Goal: Contribute content: Contribute content

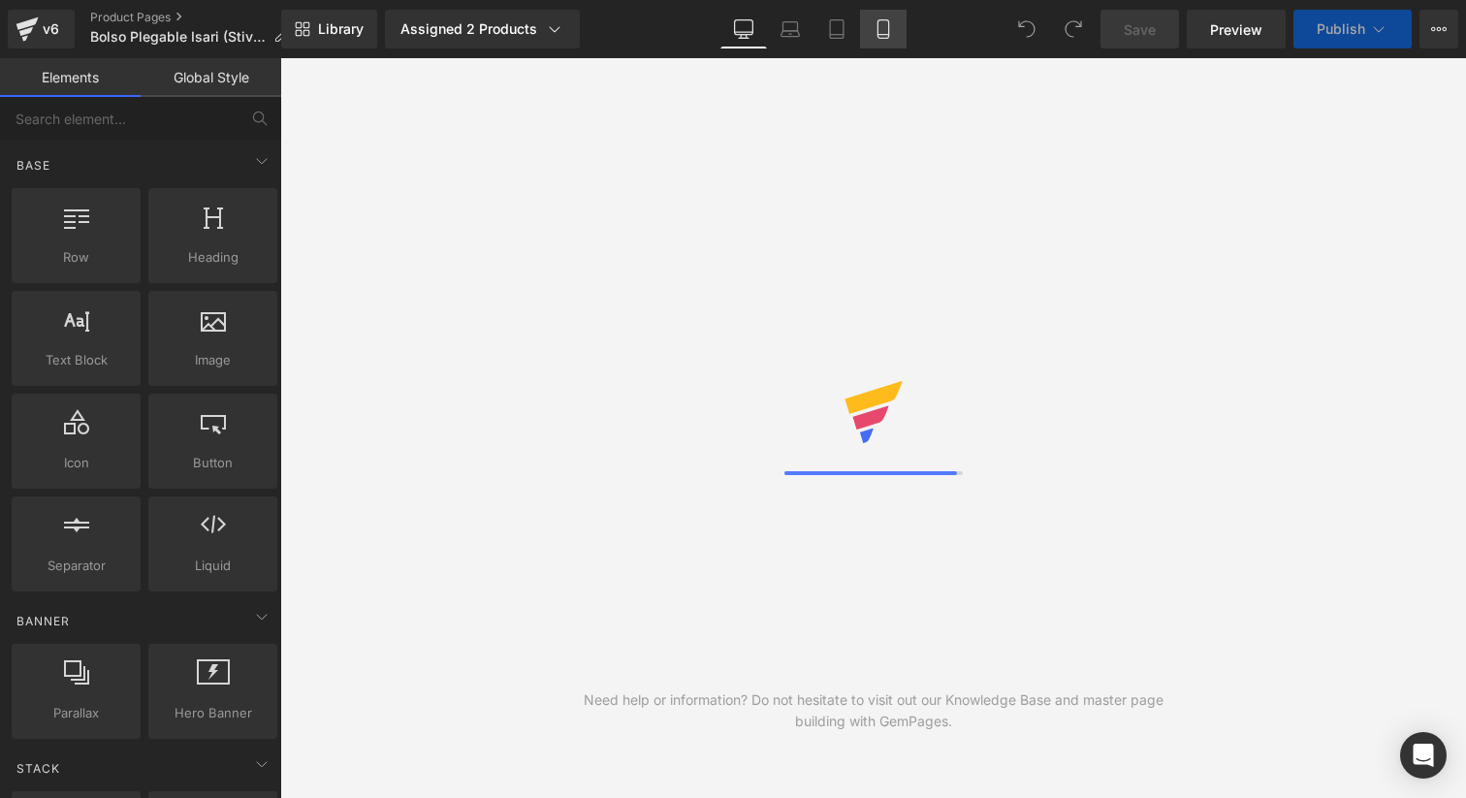
click at [870, 35] on link "Mobile" at bounding box center [883, 29] width 47 height 39
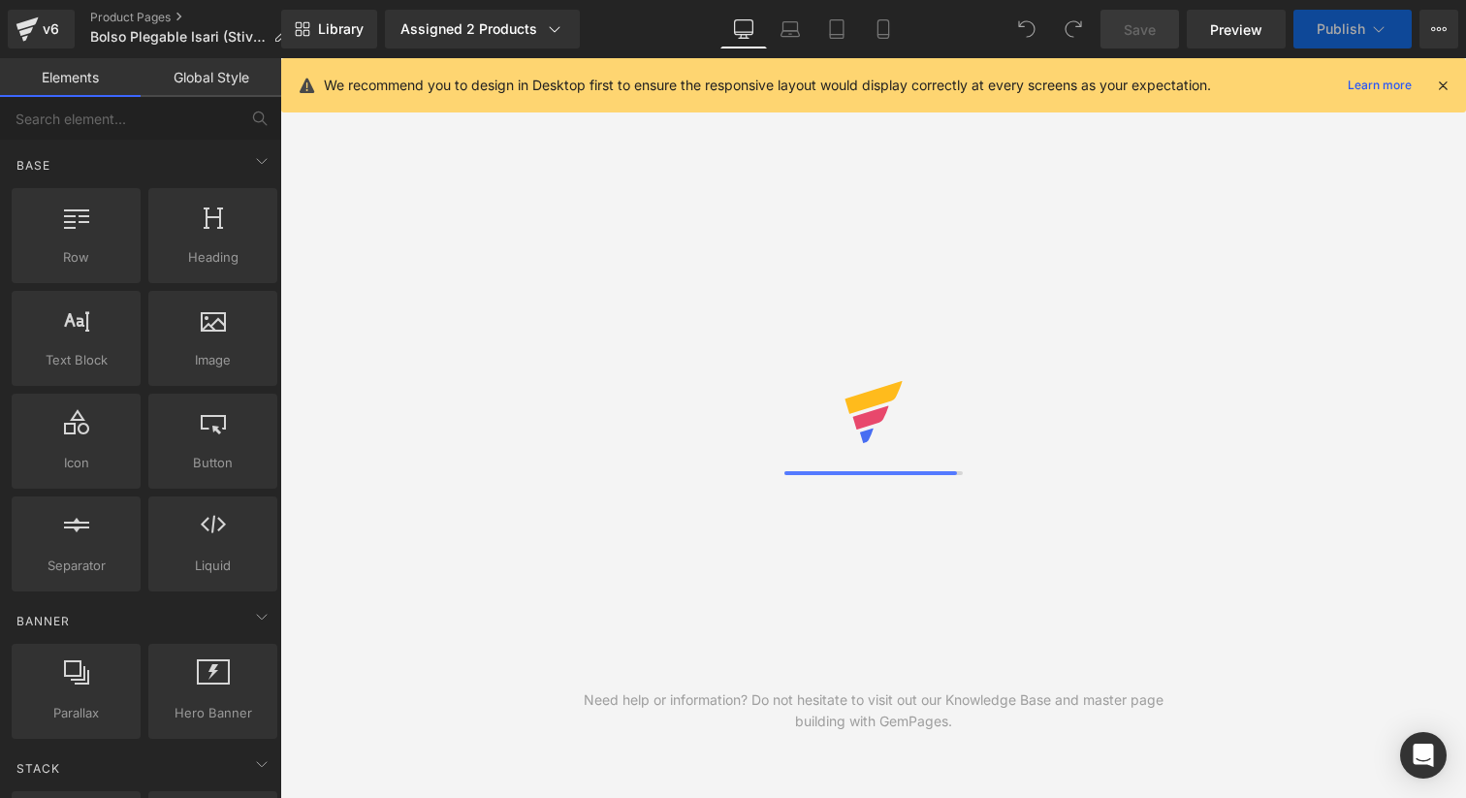
click at [1438, 88] on icon at bounding box center [1442, 85] width 17 height 17
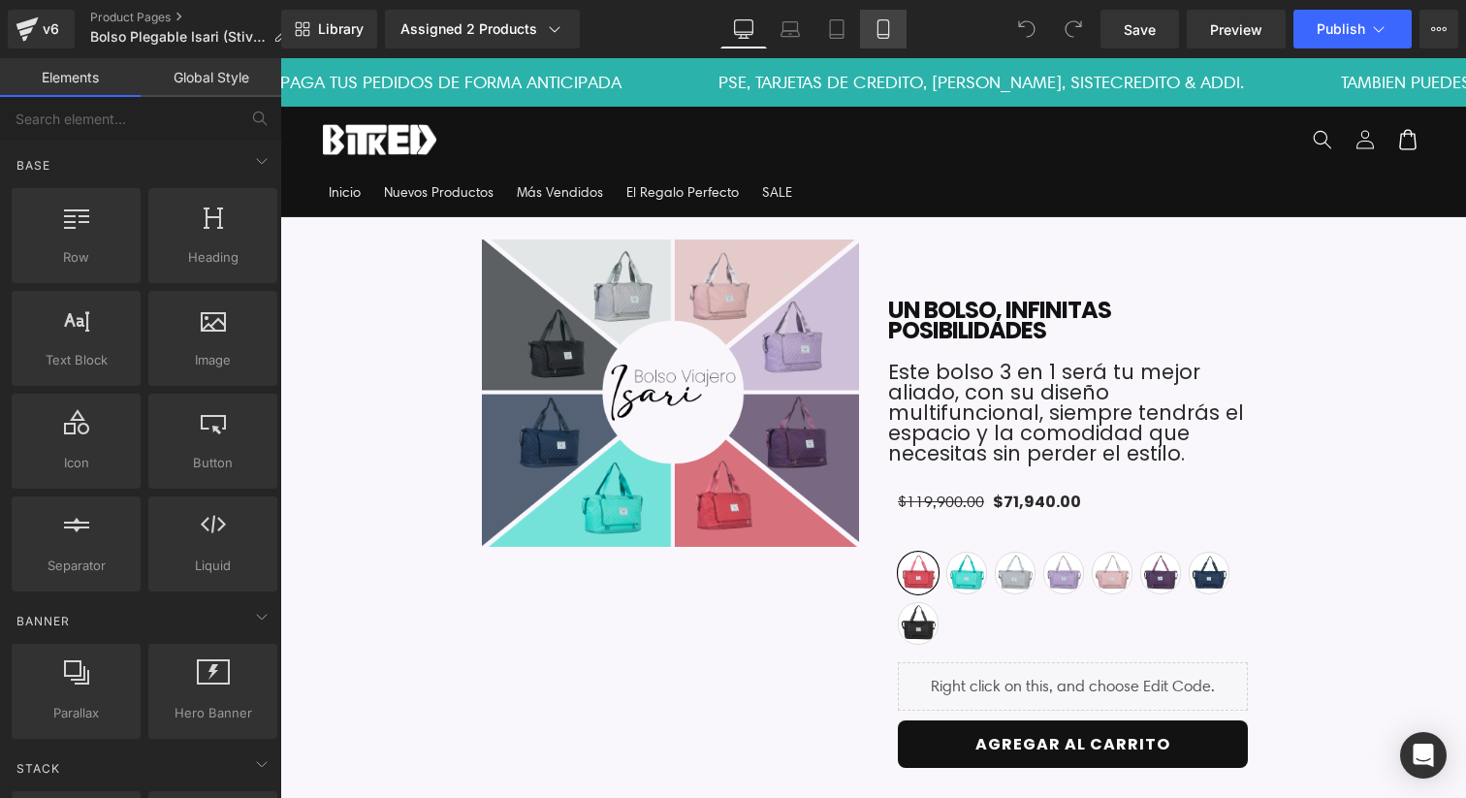
drag, startPoint x: 872, startPoint y: 24, endPoint x: 297, endPoint y: 89, distance: 579.4
click at [872, 24] on link "Mobile" at bounding box center [883, 29] width 47 height 39
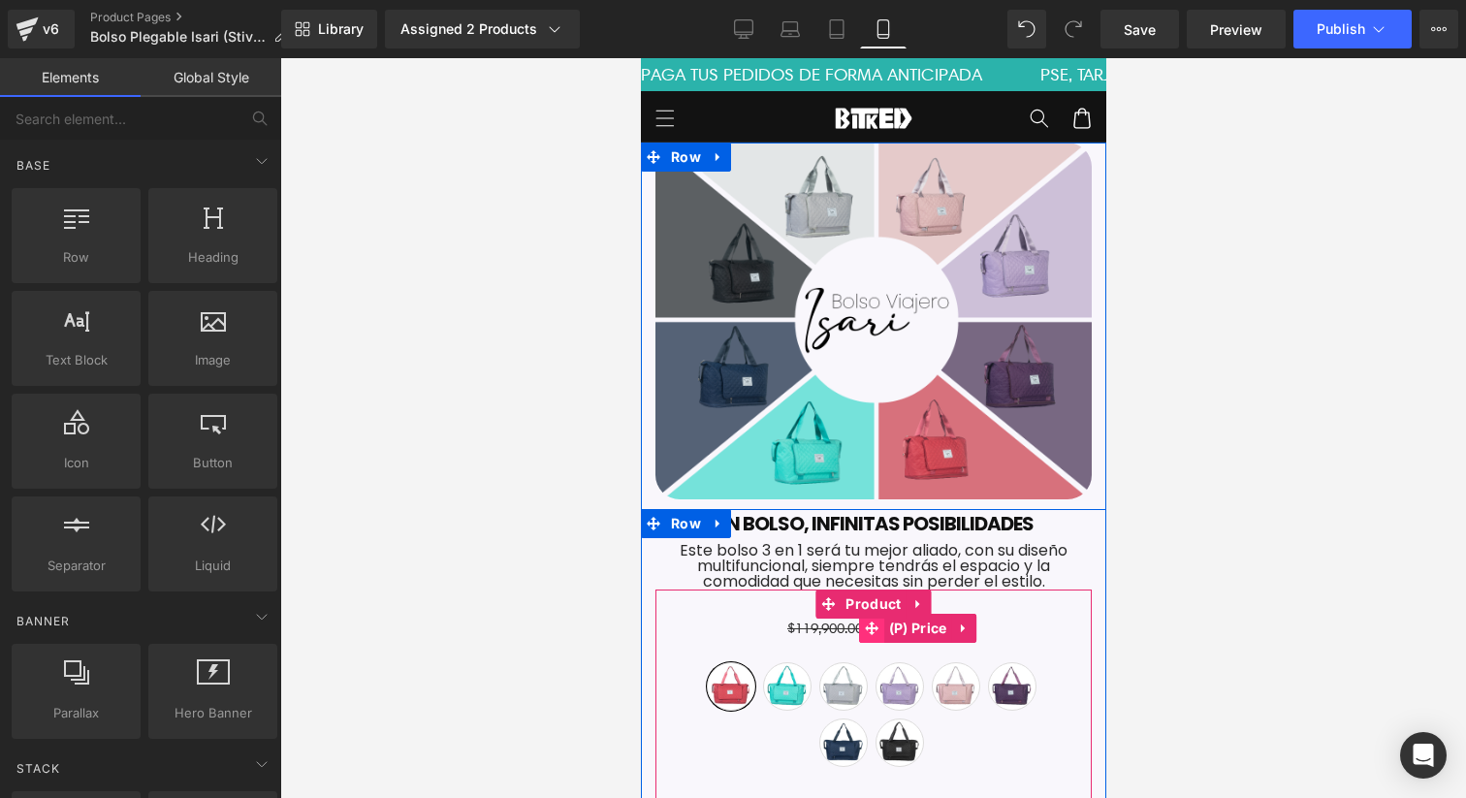
click at [879, 627] on span at bounding box center [870, 628] width 25 height 29
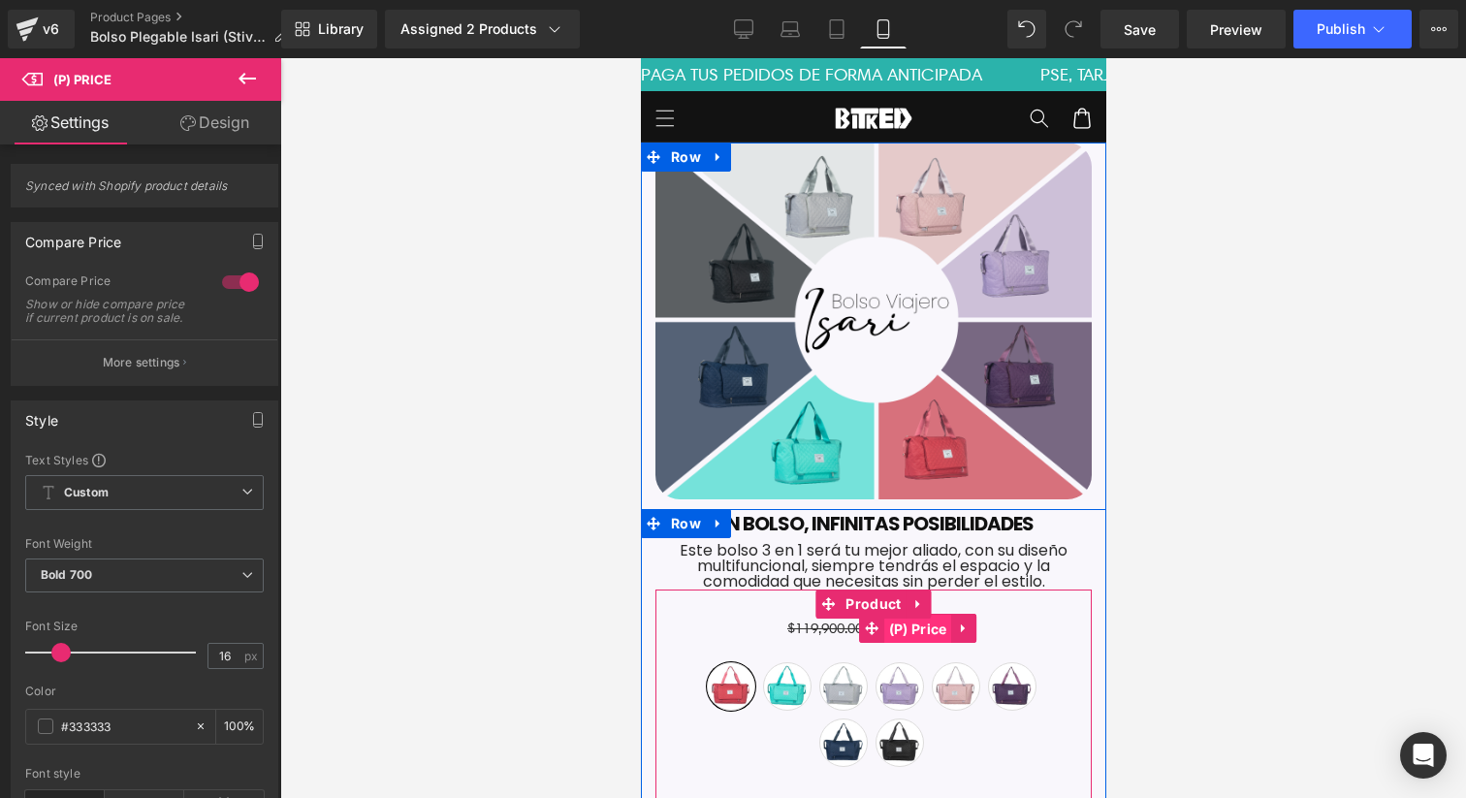
click at [910, 626] on span "(P) Price" at bounding box center [917, 629] width 68 height 29
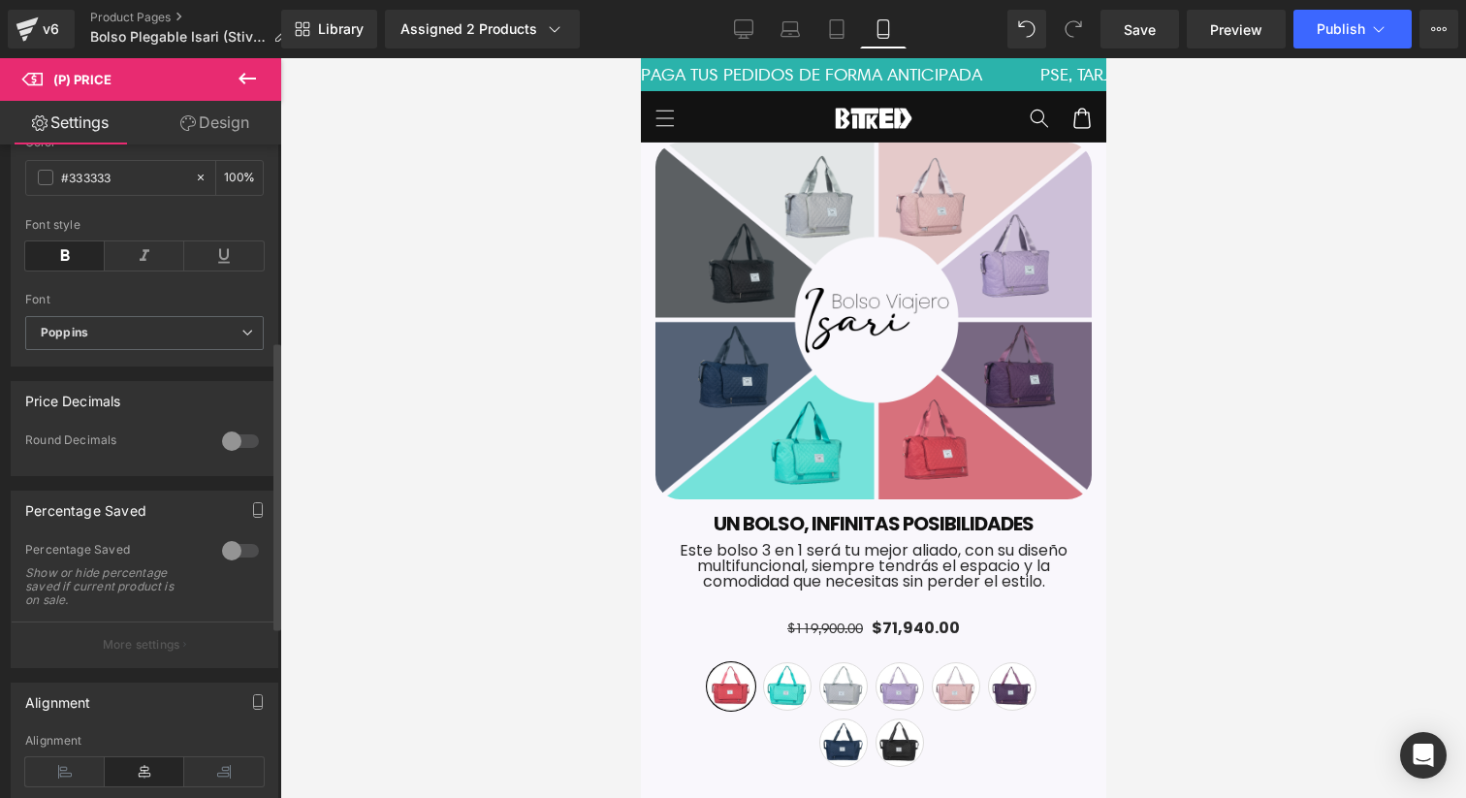
scroll to position [678, 0]
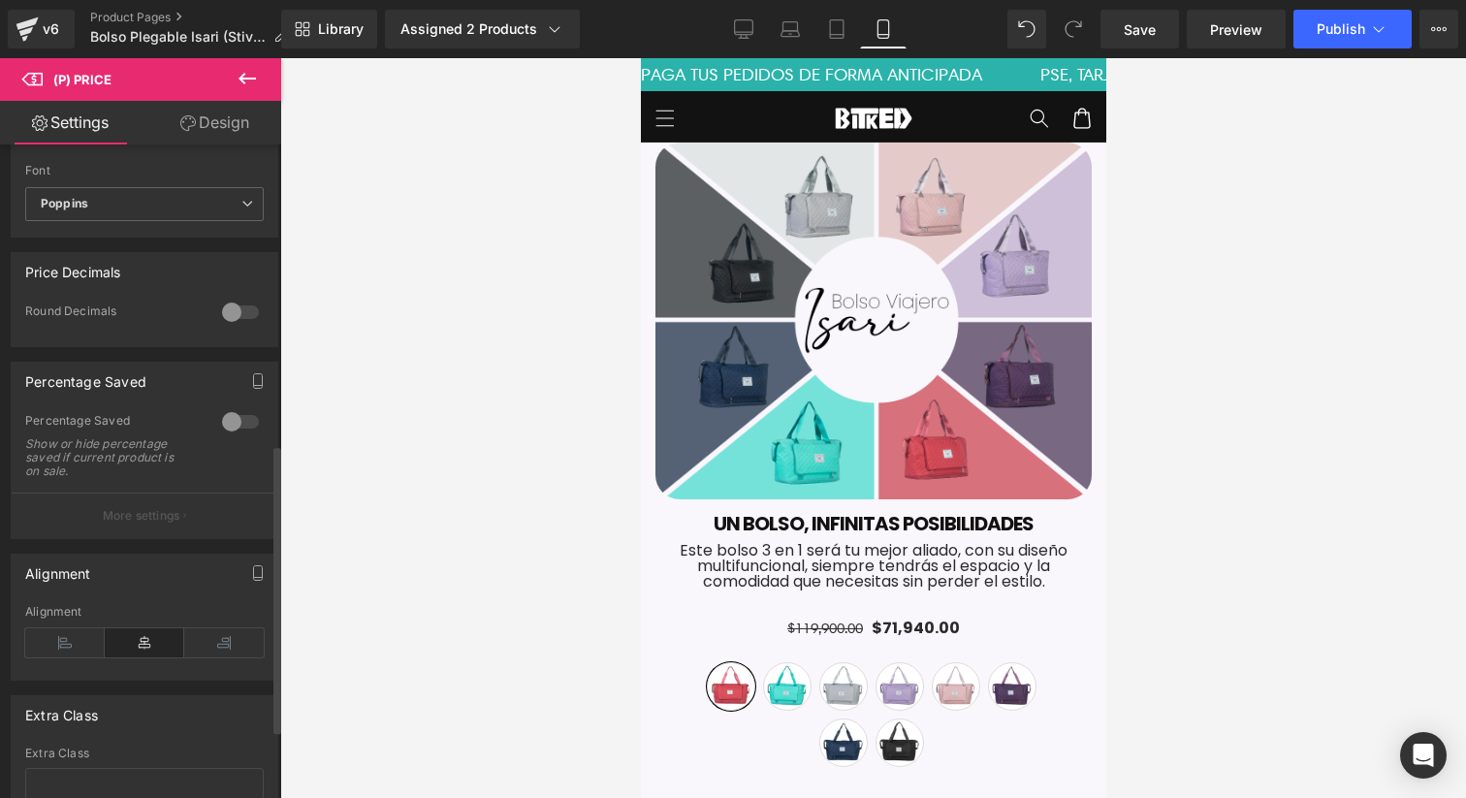
click at [230, 435] on div at bounding box center [240, 421] width 47 height 31
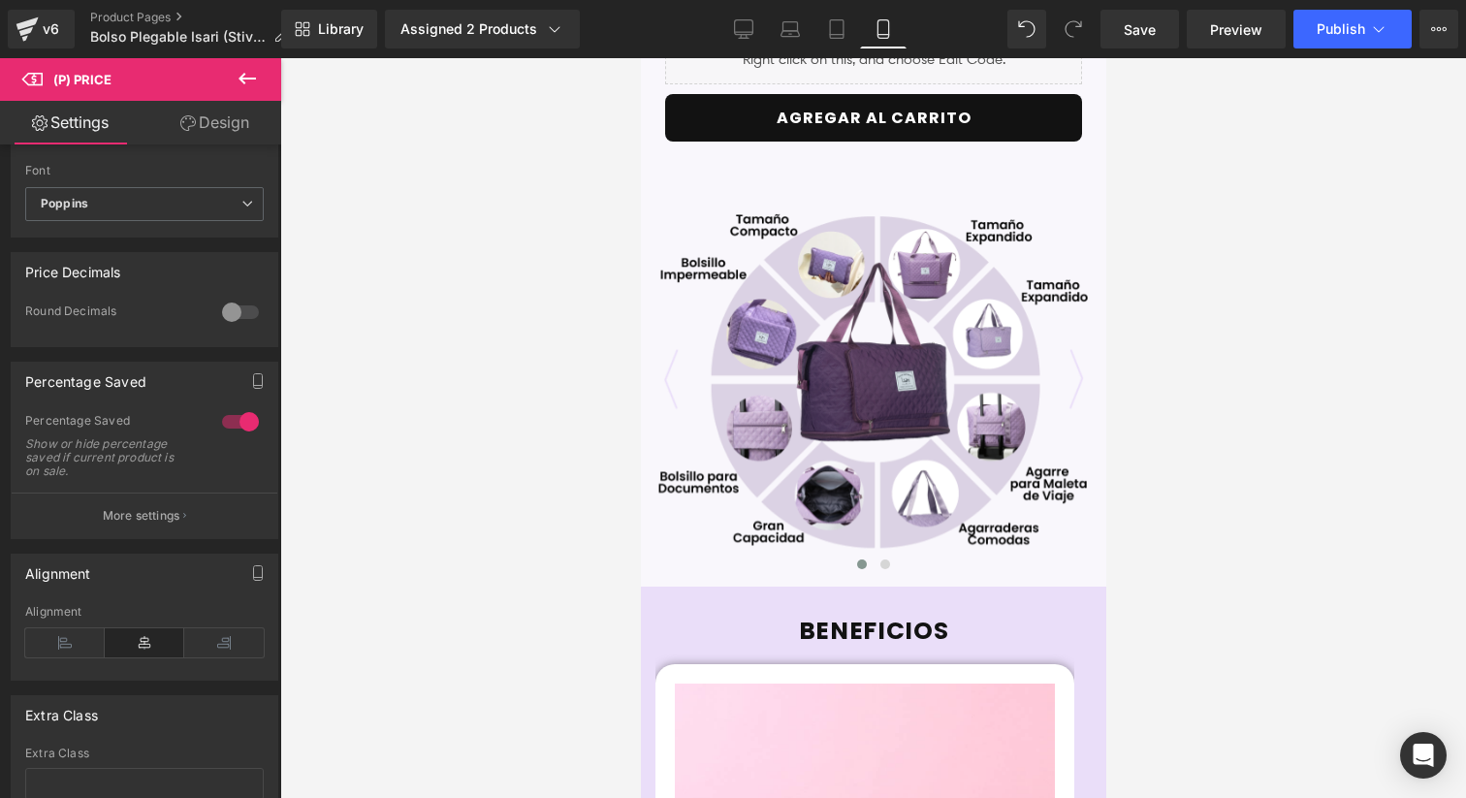
scroll to position [941, 0]
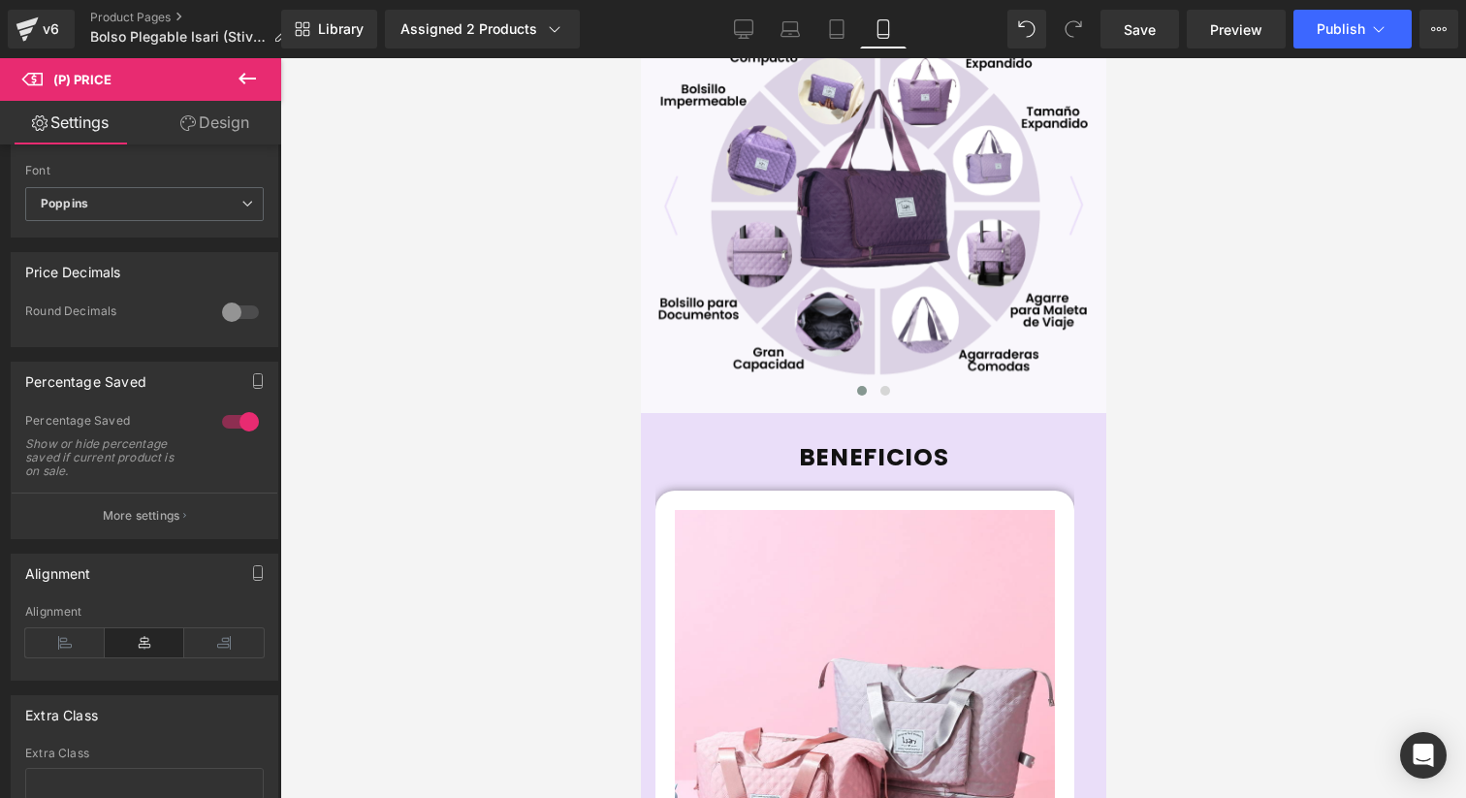
click at [235, 121] on div at bounding box center [117, 114] width 235 height 16
click at [235, 121] on img at bounding box center [117, 114] width 235 height 16
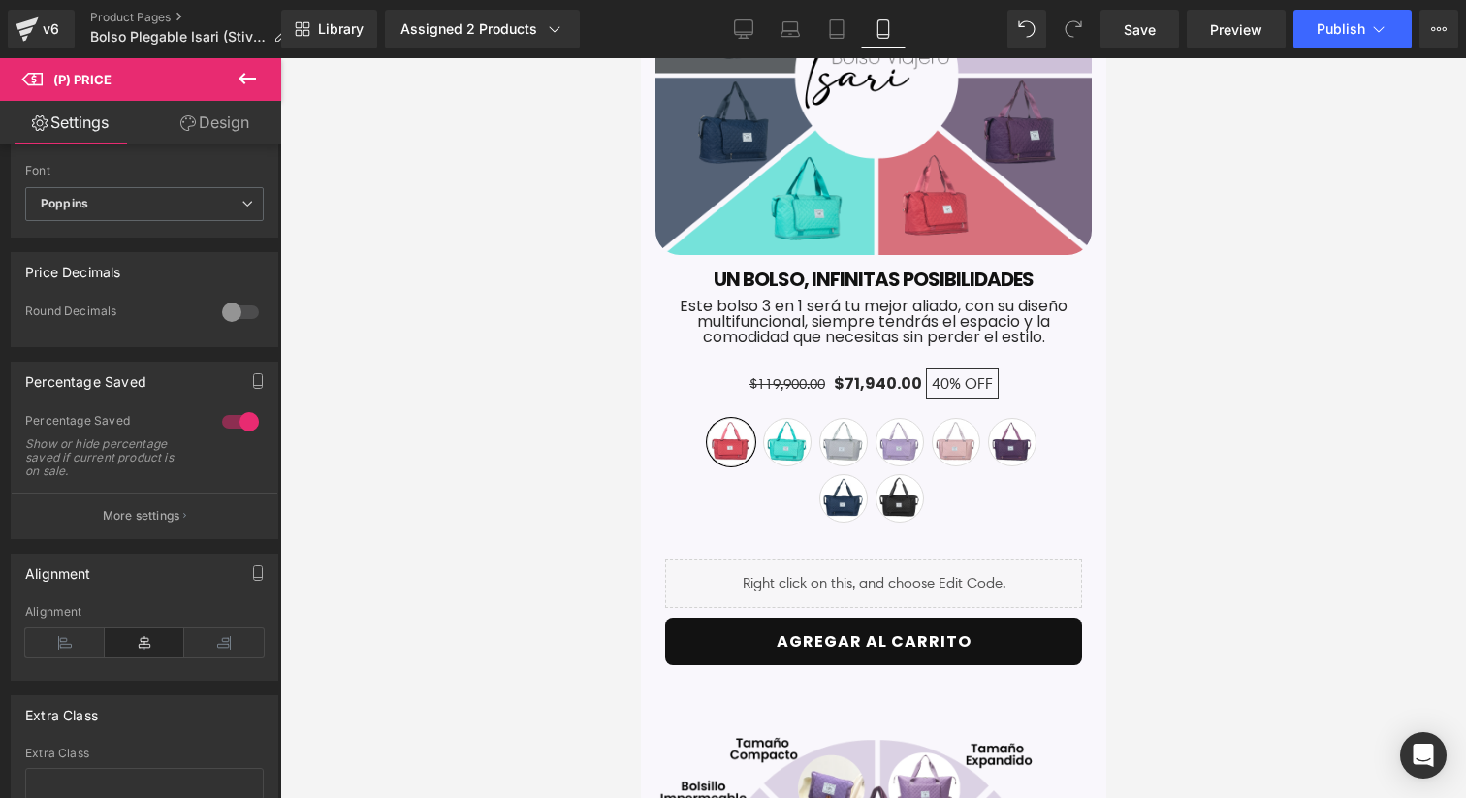
scroll to position [194, 0]
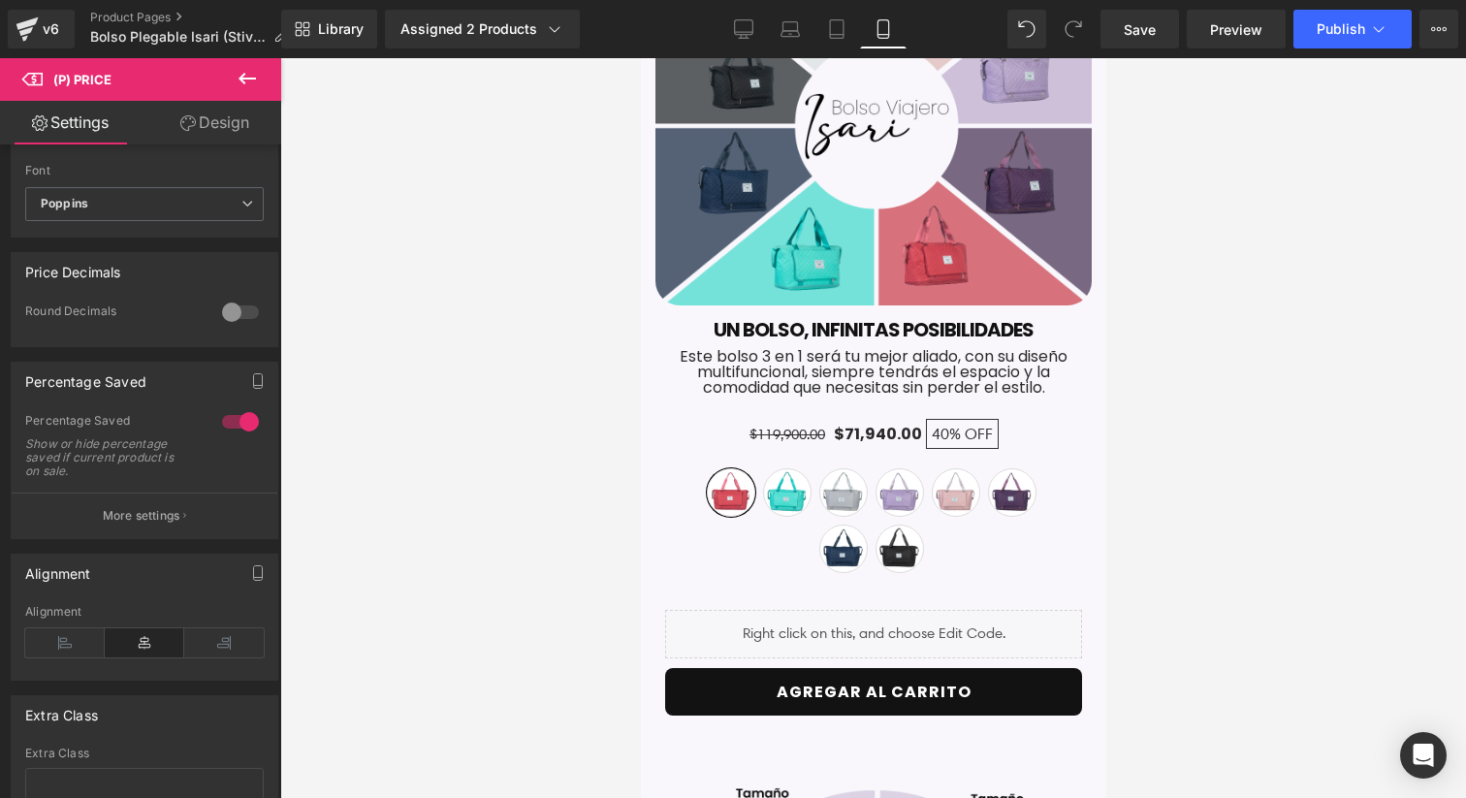
click at [997, 427] on span "40% OFF" at bounding box center [961, 434] width 73 height 30
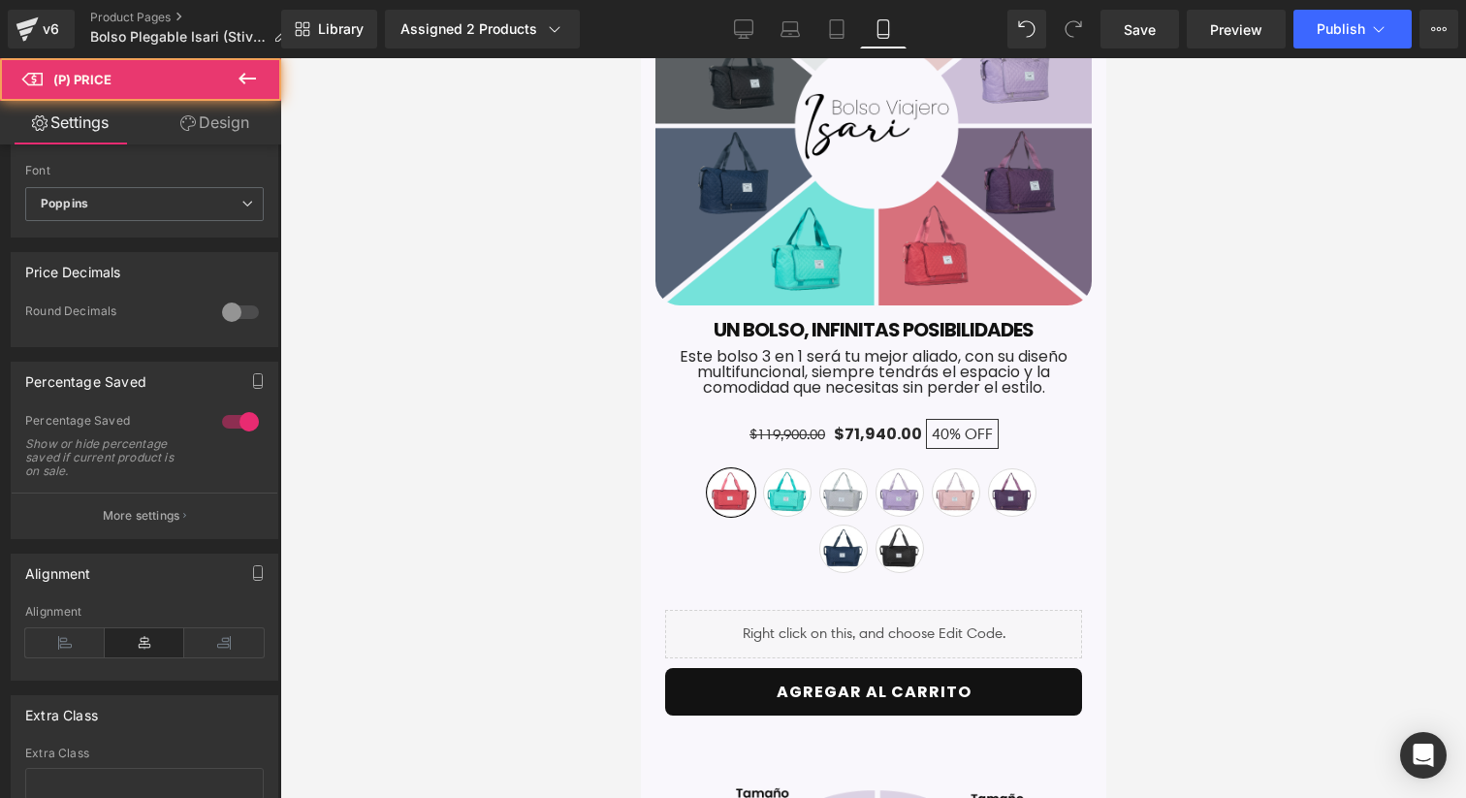
click at [45, 70] on button "X" at bounding box center [22, 49] width 45 height 41
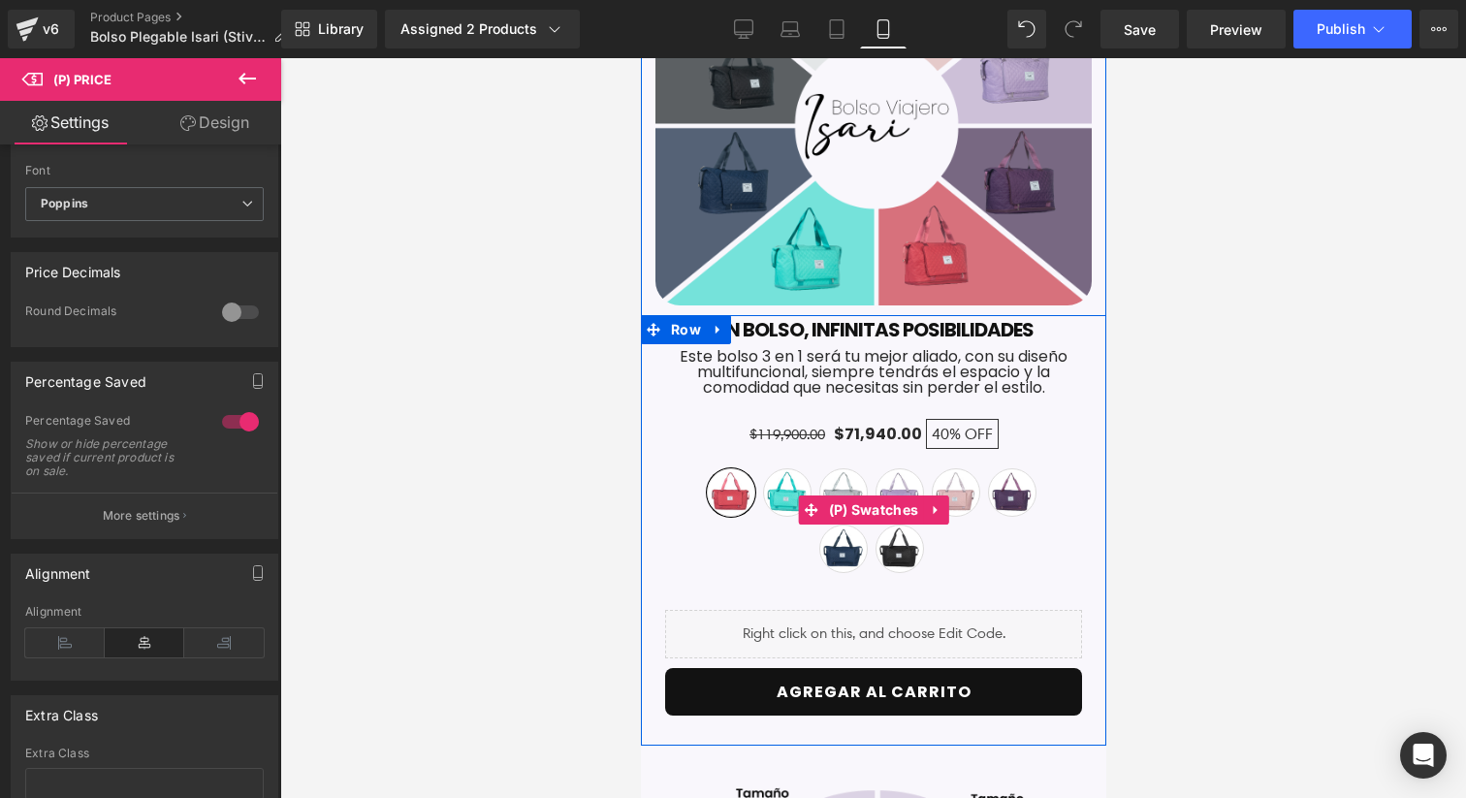
click at [947, 443] on div "Rojo [GEOGRAPHIC_DATA] Gris [GEOGRAPHIC_DATA][PERSON_NAME][GEOGRAPHIC_DATA] Azu…" at bounding box center [872, 510] width 359 height 142
click at [947, 437] on span "40%" at bounding box center [944, 434] width 29 height 18
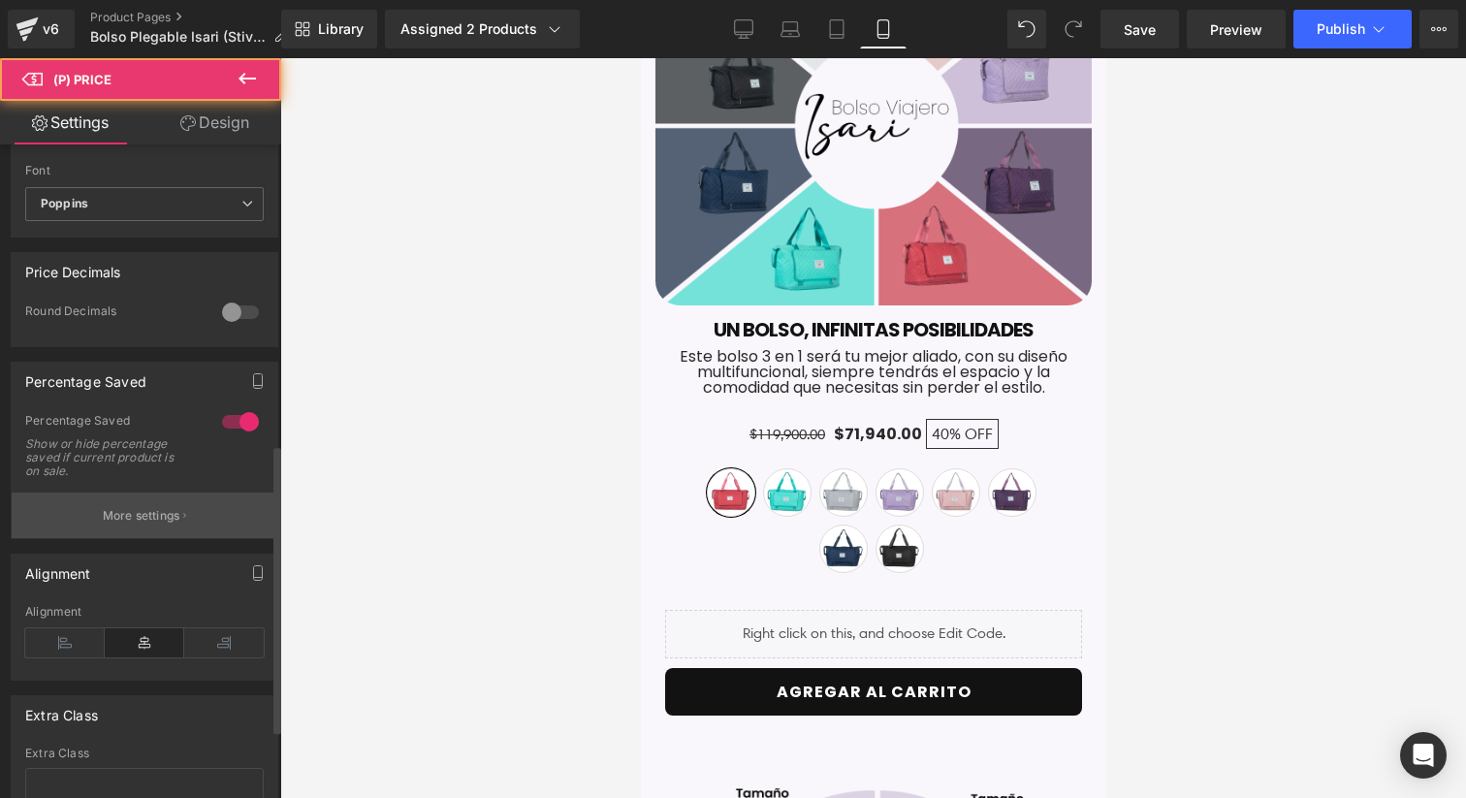
scroll to position [697, 0]
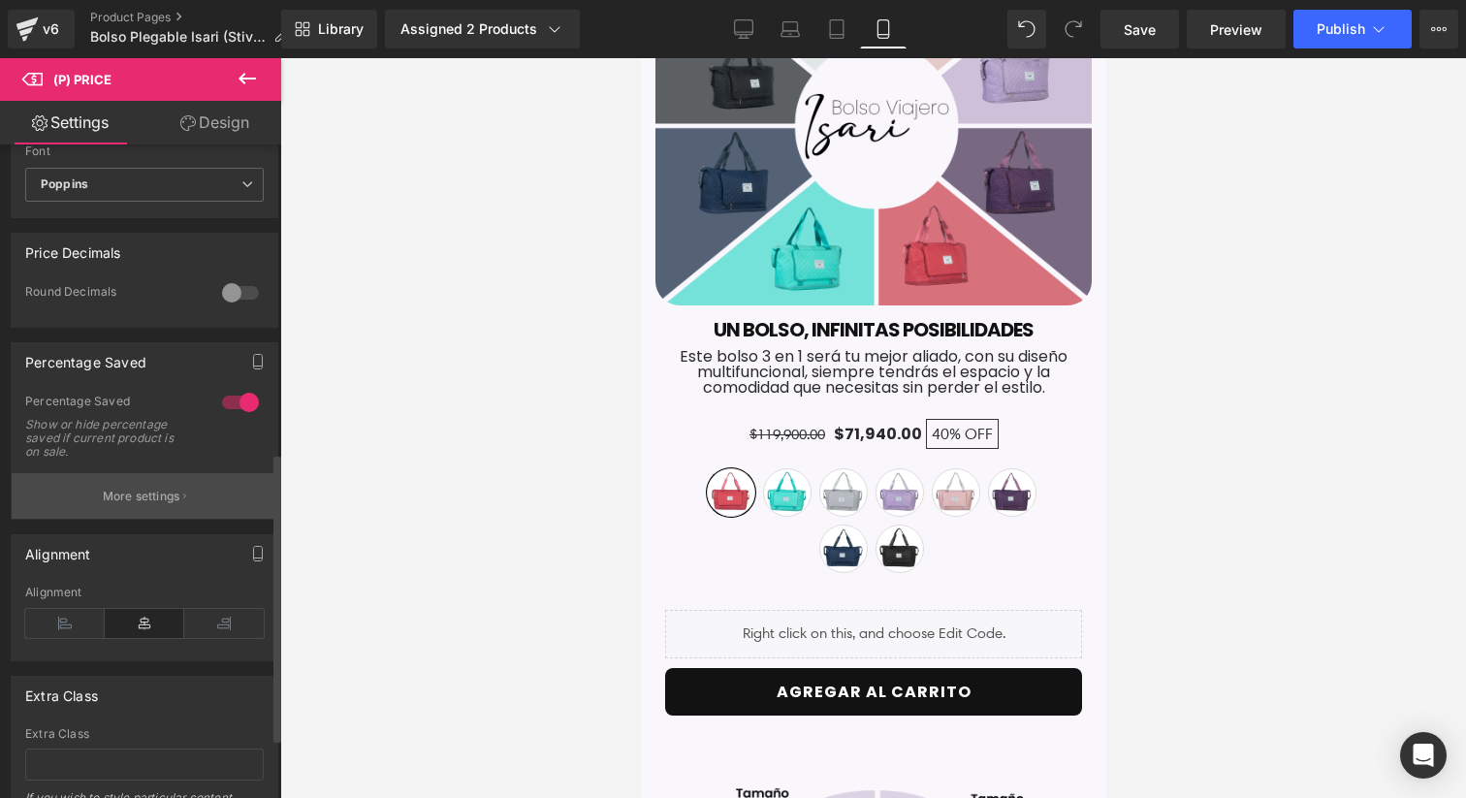
click at [183, 498] on icon "button" at bounding box center [184, 495] width 3 height 5
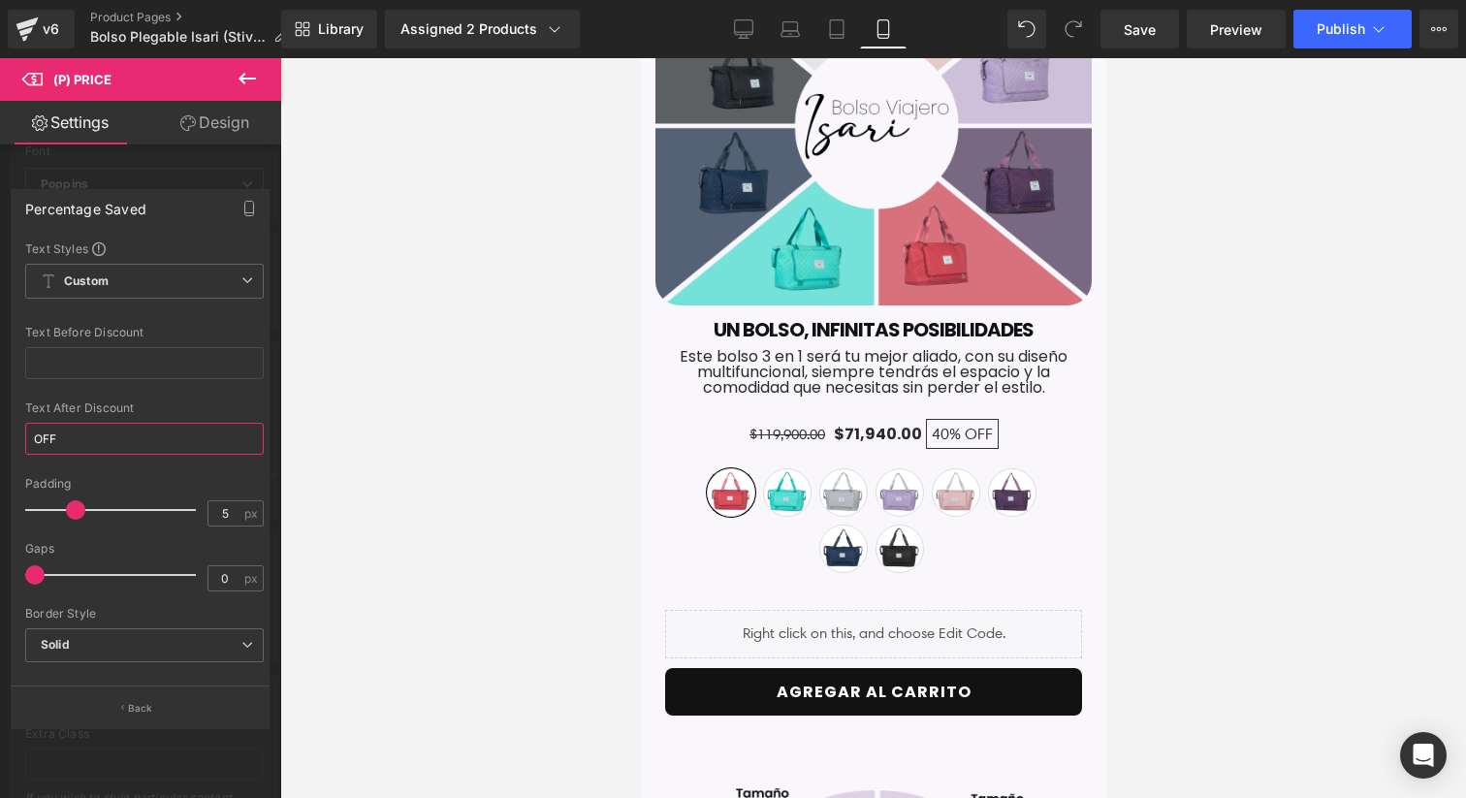
drag, startPoint x: 129, startPoint y: 446, endPoint x: 5, endPoint y: 431, distance: 124.9
click at [5, 431] on div "Percentage Saved Text Styles Custom Custom Setup Global Style Custom Setup Glob…" at bounding box center [140, 450] width 281 height 552
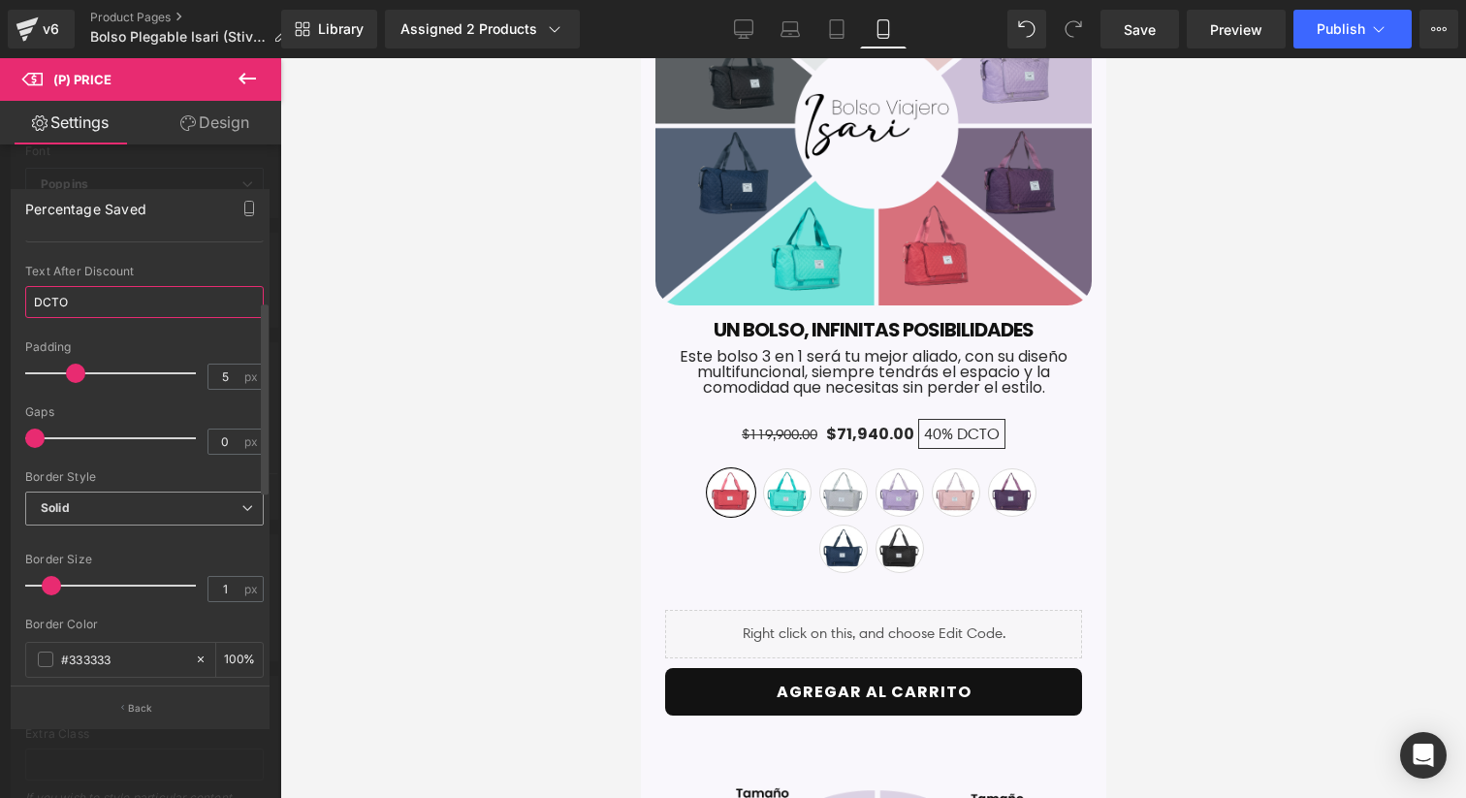
scroll to position [161, 0]
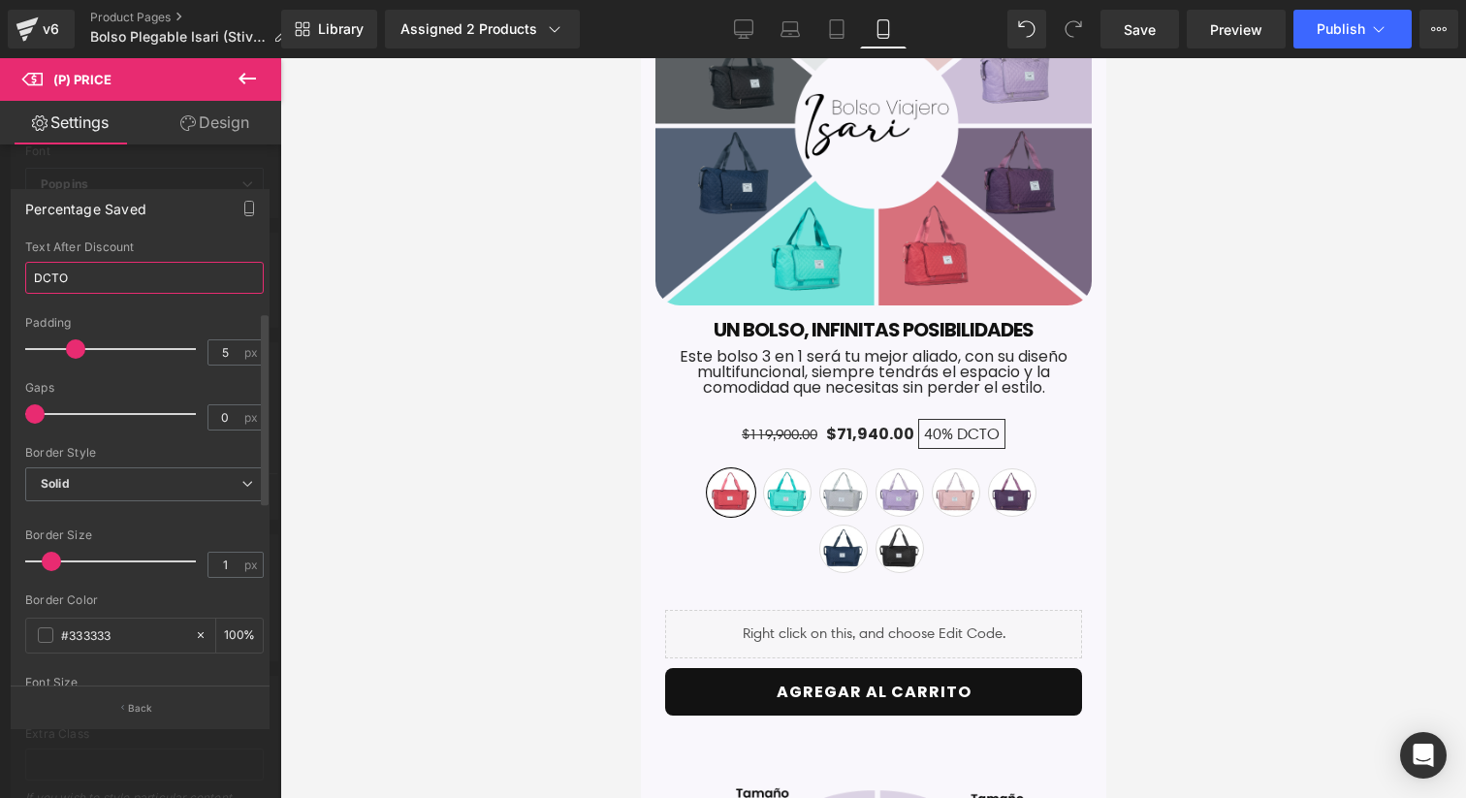
type input "DCTO"
drag, startPoint x: 75, startPoint y: 351, endPoint x: 70, endPoint y: 338, distance: 13.5
click at [70, 338] on div at bounding box center [115, 349] width 161 height 39
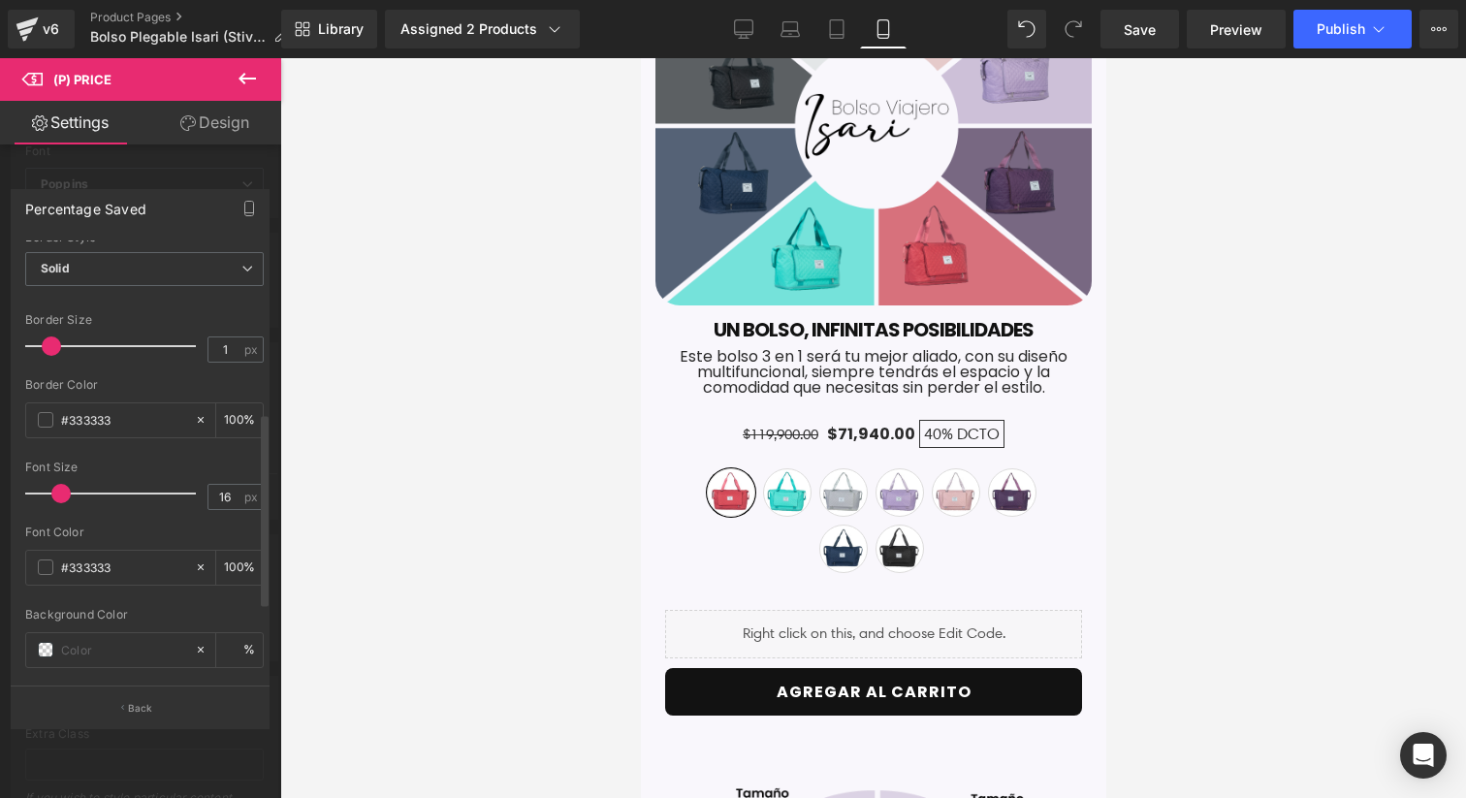
scroll to position [424, 0]
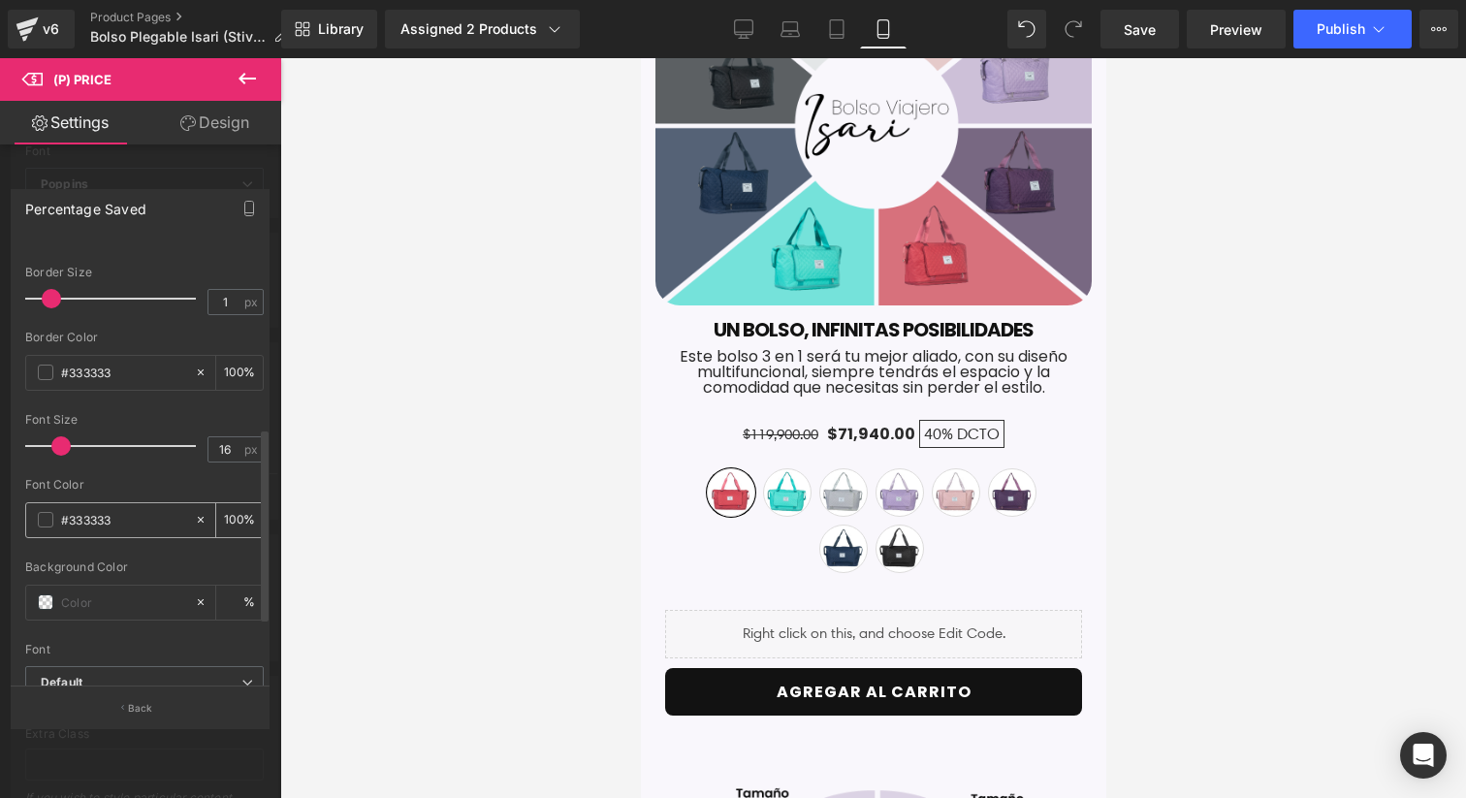
click at [137, 514] on input "#333333" at bounding box center [123, 519] width 124 height 21
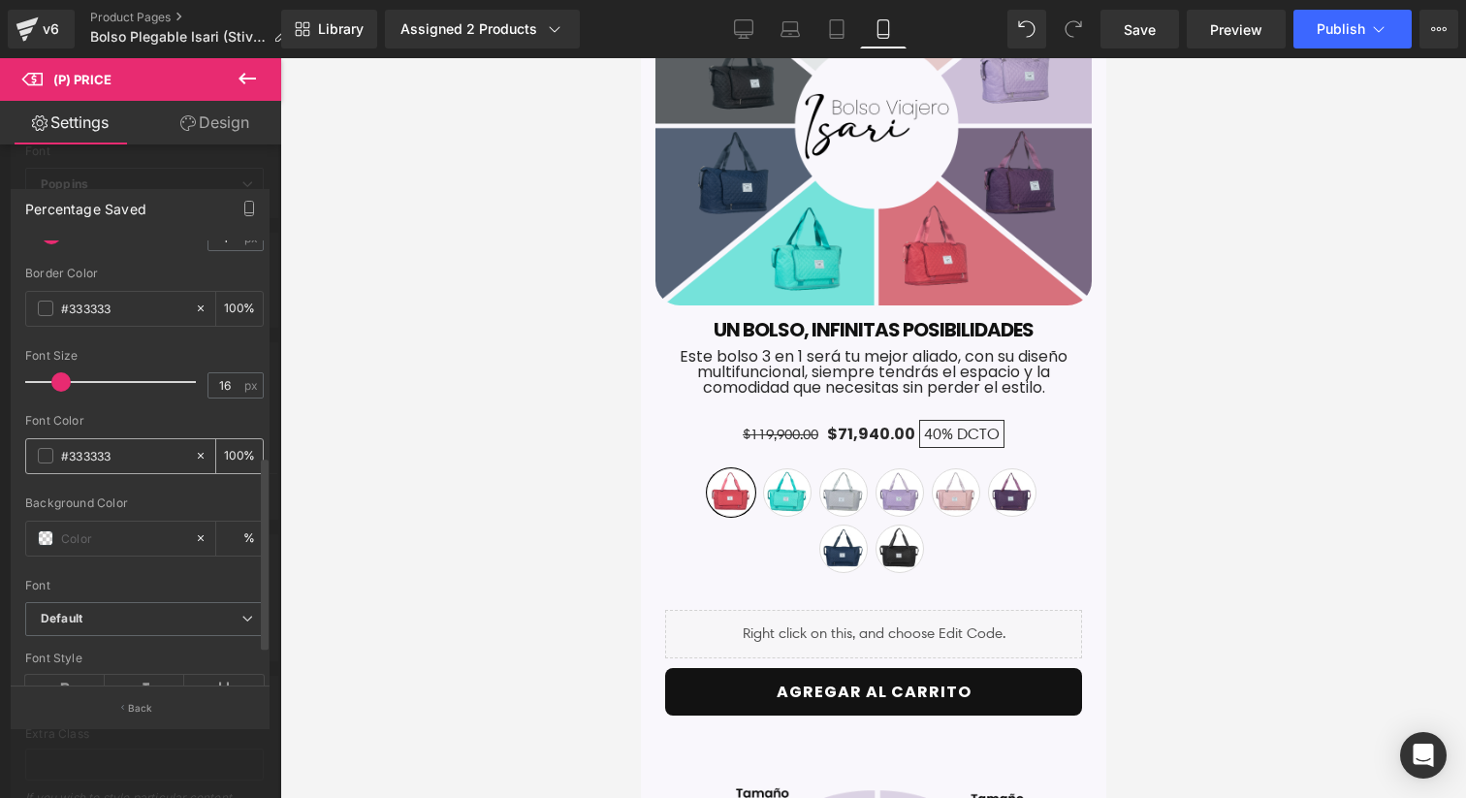
scroll to position [489, 0]
click at [46, 452] on span at bounding box center [46, 454] width 16 height 16
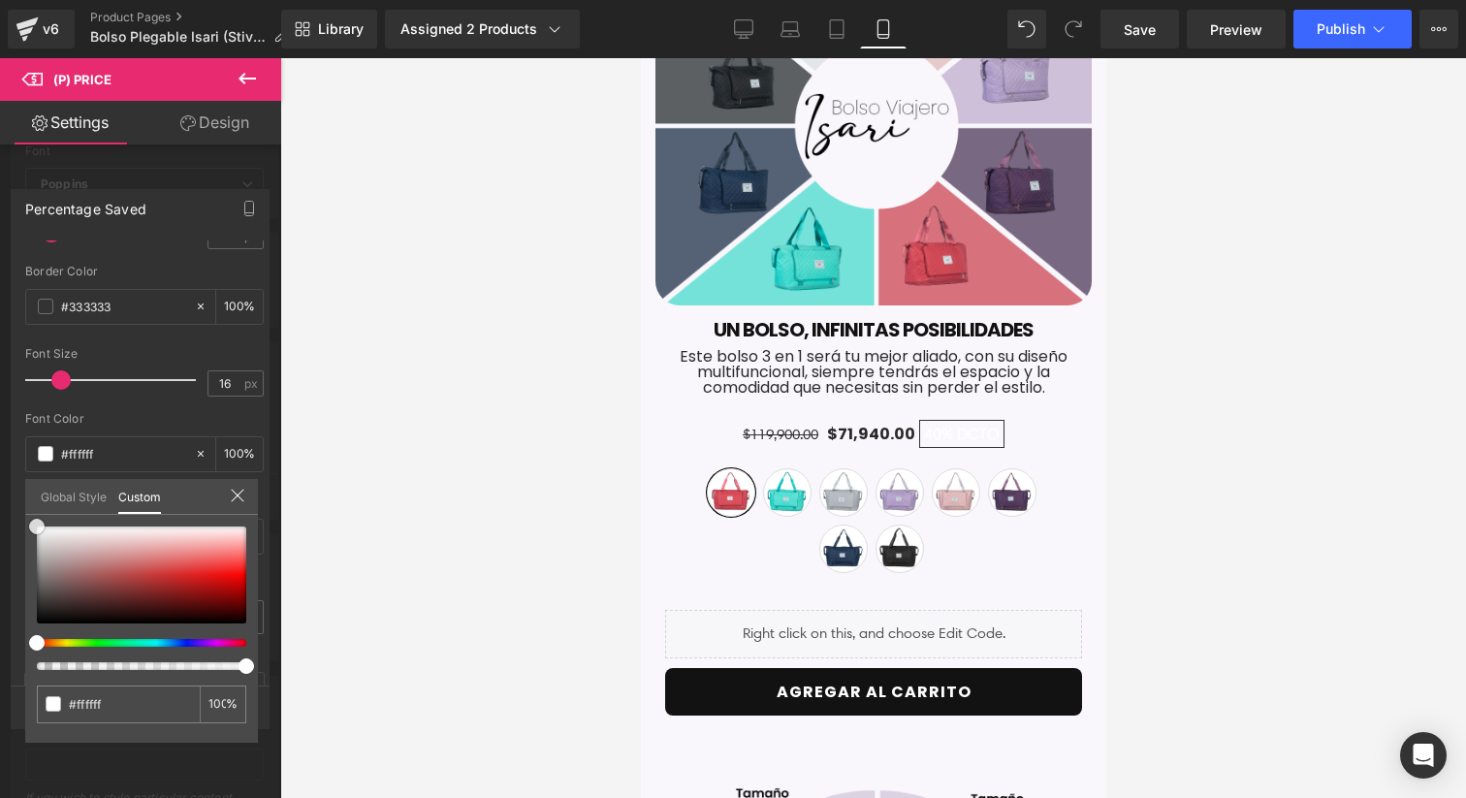
drag, startPoint x: 82, startPoint y: 591, endPoint x: 18, endPoint y: 489, distance: 120.2
click at [18, 489] on div "Percentage Saved Text Styles Custom Custom Setup Global Style Custom Setup Glob…" at bounding box center [140, 450] width 281 height 552
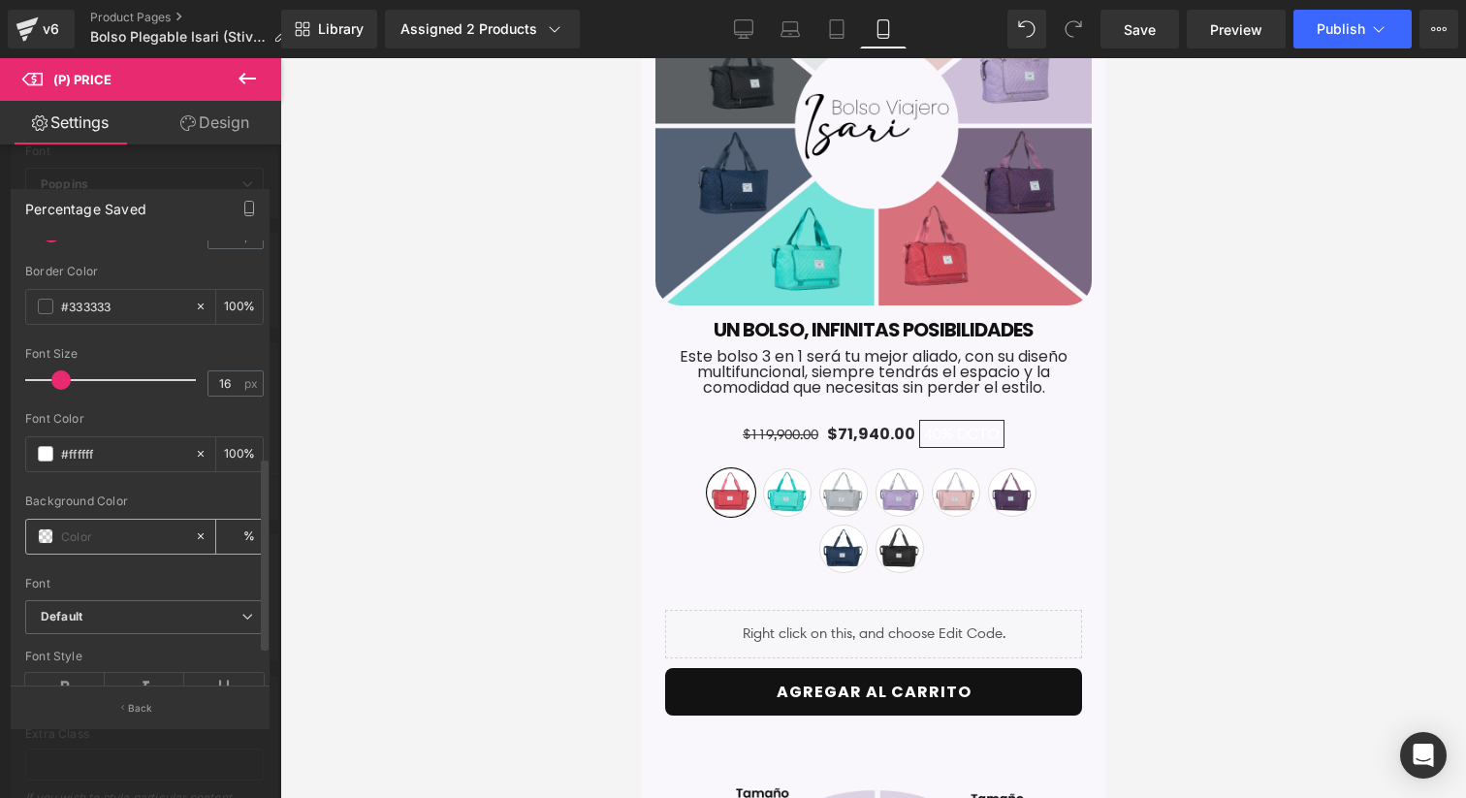
click at [121, 534] on input "text" at bounding box center [123, 535] width 124 height 21
paste input "#eaddf9"
type input "#eaddf9"
click at [156, 506] on div "Background Color #eaddf9 %" at bounding box center [144, 535] width 238 height 82
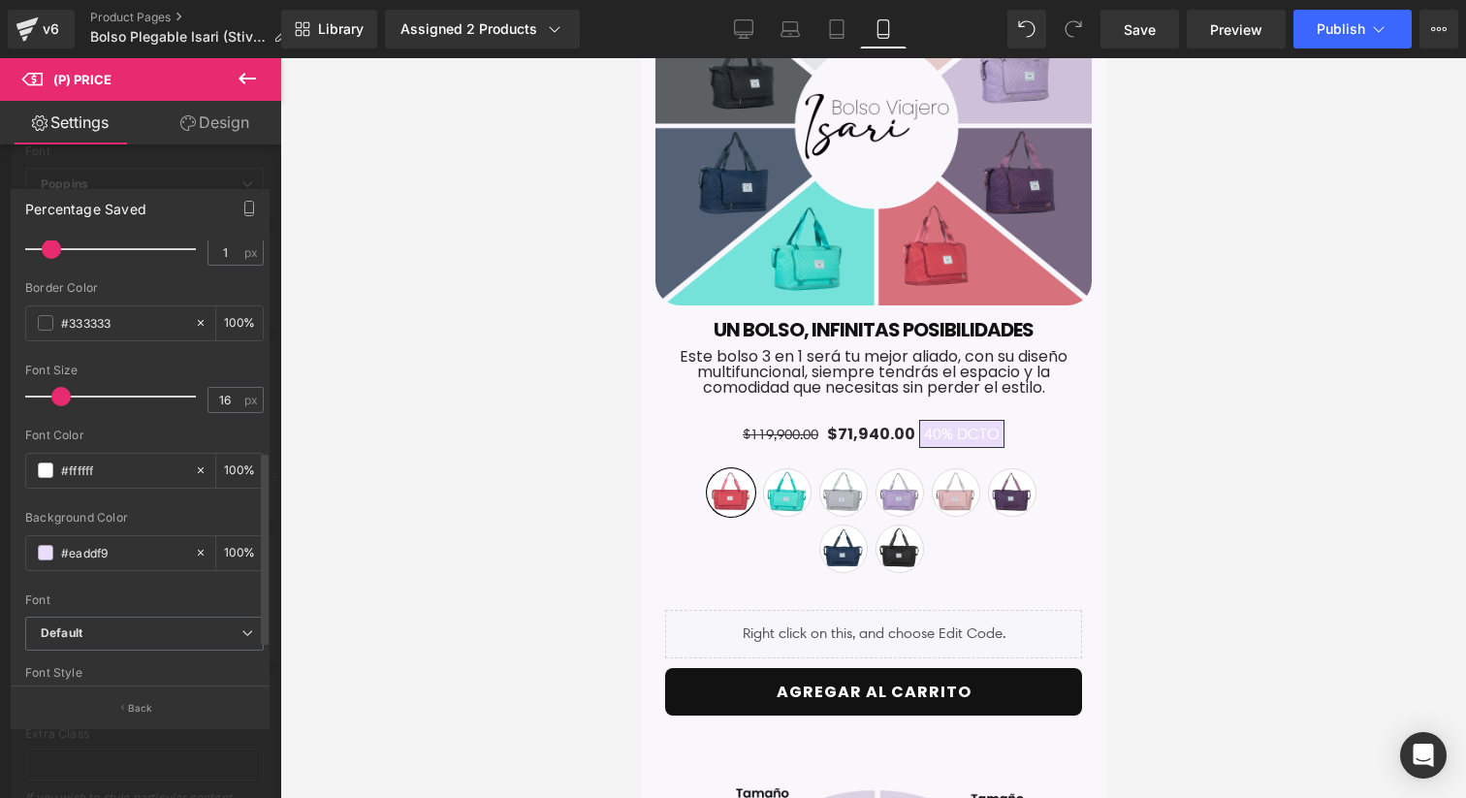
scroll to position [472, 0]
click at [47, 478] on div "#333333" at bounding box center [110, 472] width 168 height 34
click at [59, 465] on div "#333333" at bounding box center [110, 472] width 168 height 34
click at [85, 465] on input "#333333" at bounding box center [123, 470] width 124 height 21
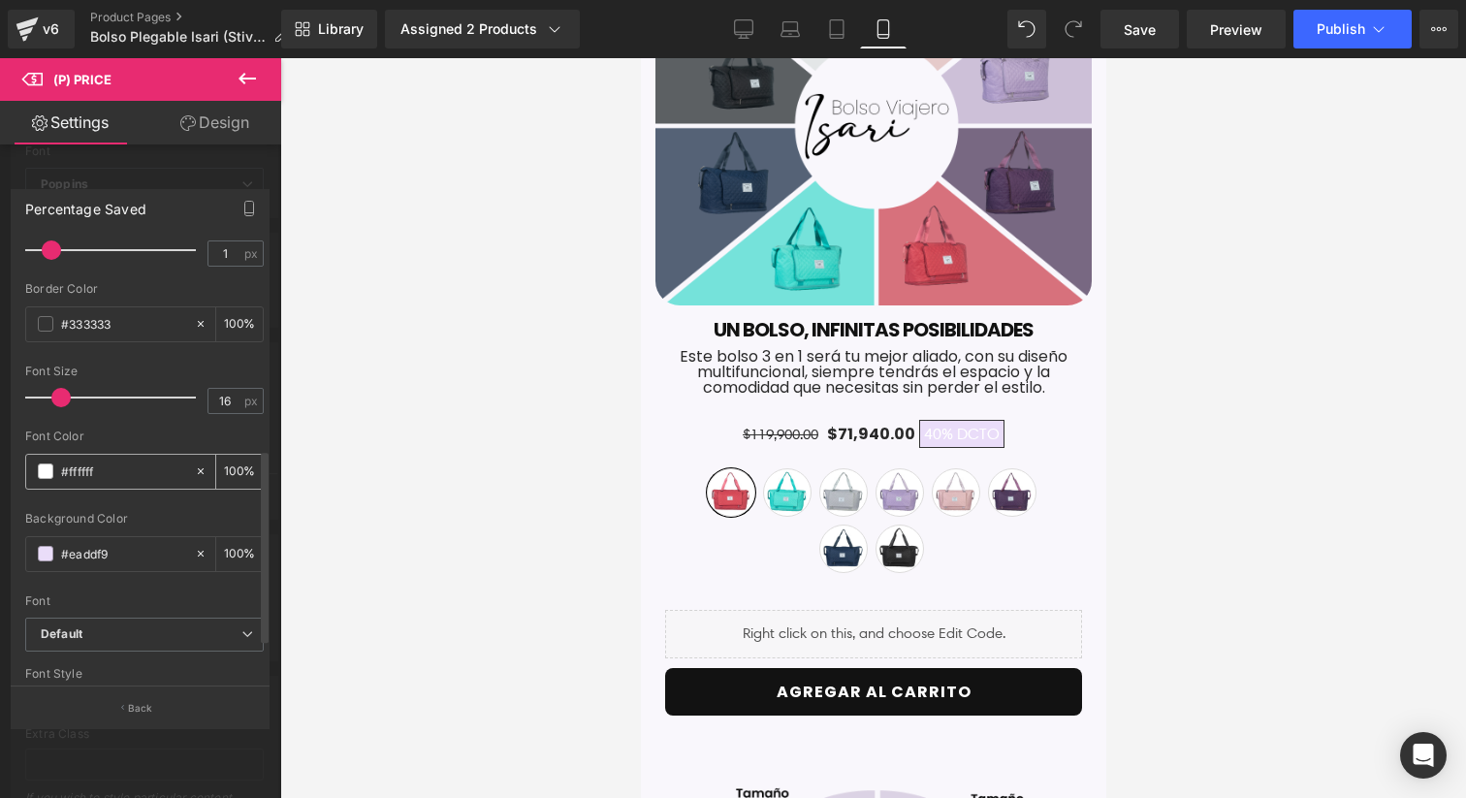
click at [53, 470] on div "#333333" at bounding box center [110, 472] width 168 height 34
click at [198, 472] on icon at bounding box center [201, 471] width 6 height 6
click at [52, 469] on span at bounding box center [46, 471] width 16 height 16
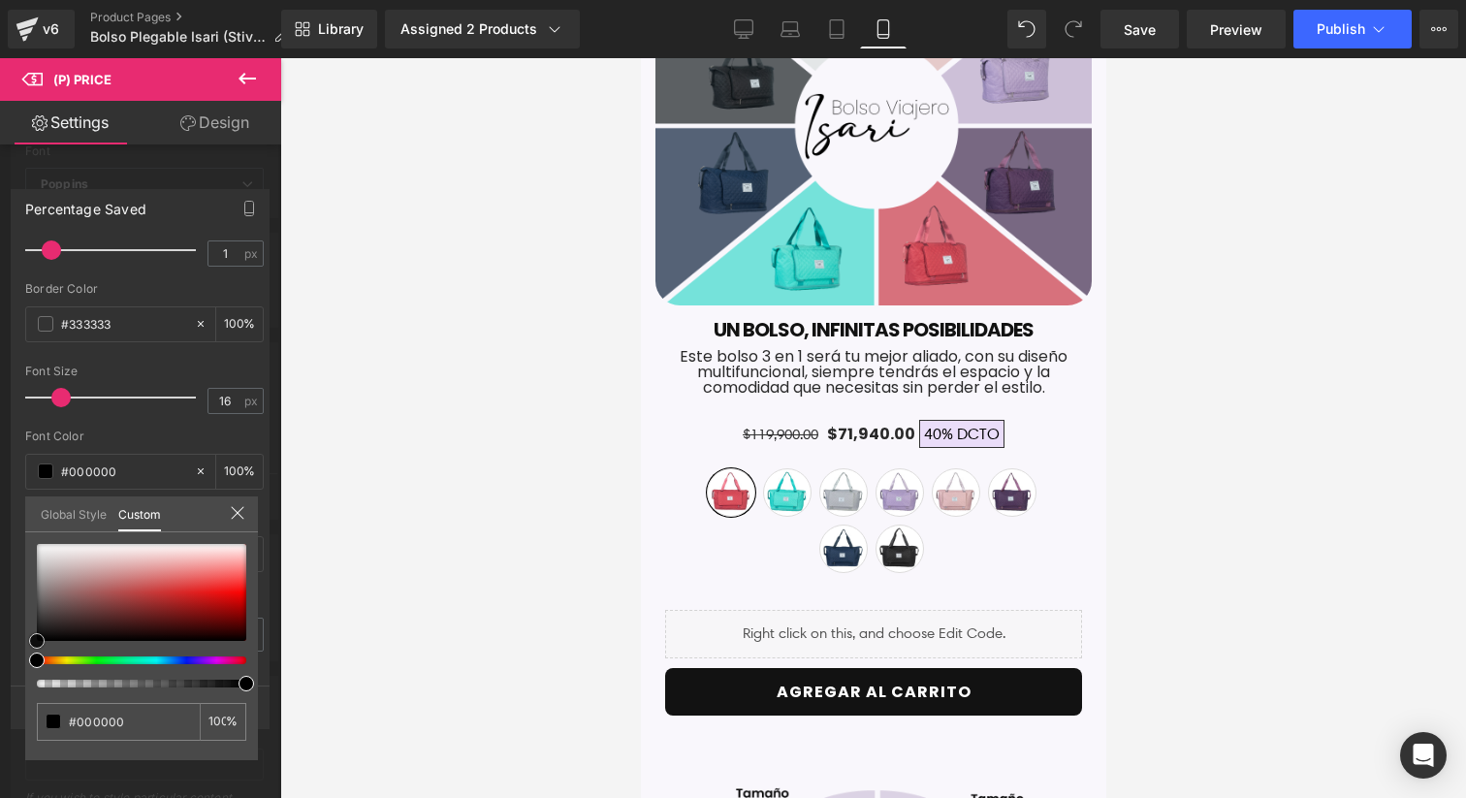
drag, startPoint x: 107, startPoint y: 598, endPoint x: 20, endPoint y: 641, distance: 96.2
click at [20, 641] on div "Percentage Saved Text Styles Custom Custom Setup Global Style Custom Setup Glob…" at bounding box center [140, 450] width 281 height 552
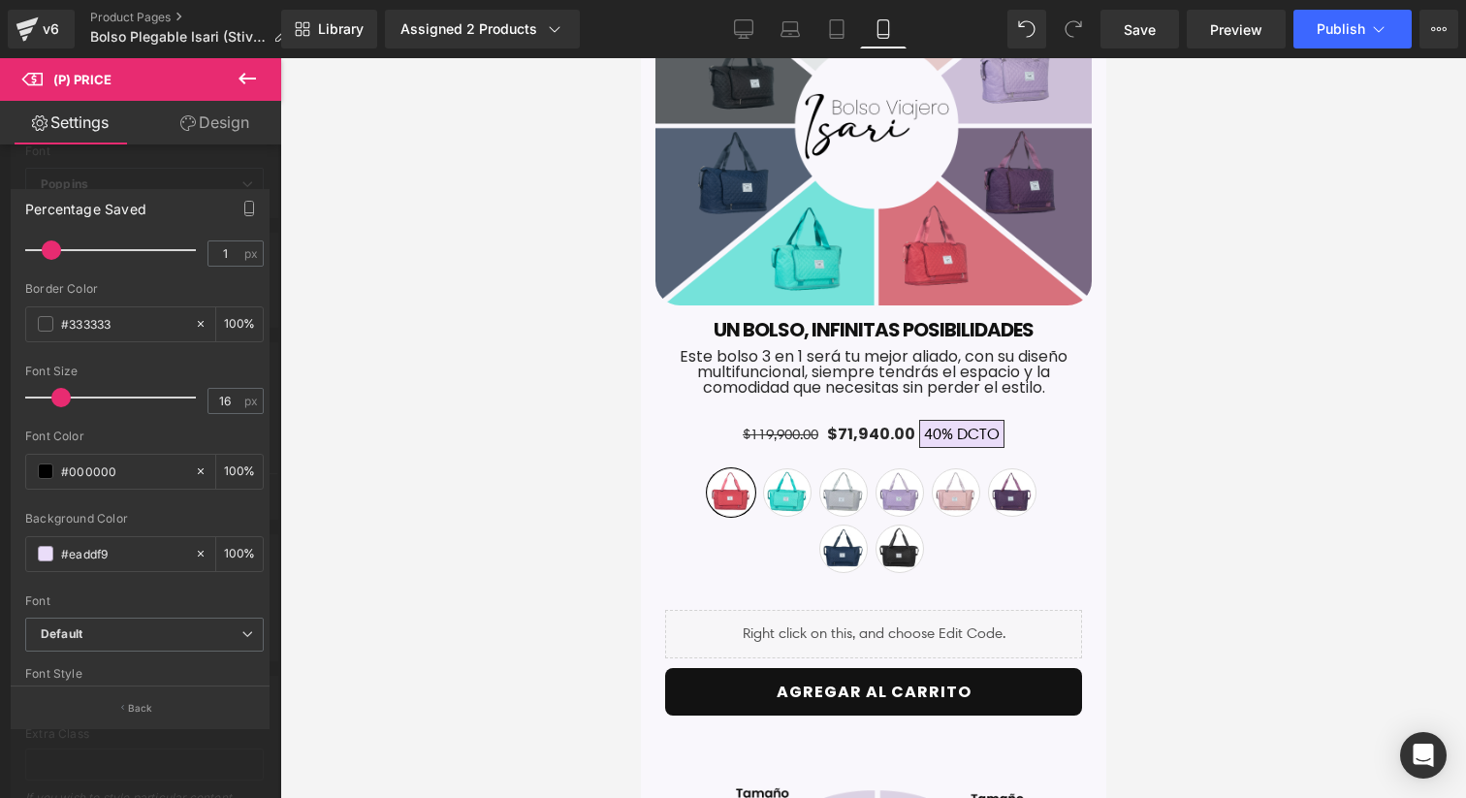
click at [251, 433] on div "Font Color" at bounding box center [144, 436] width 238 height 14
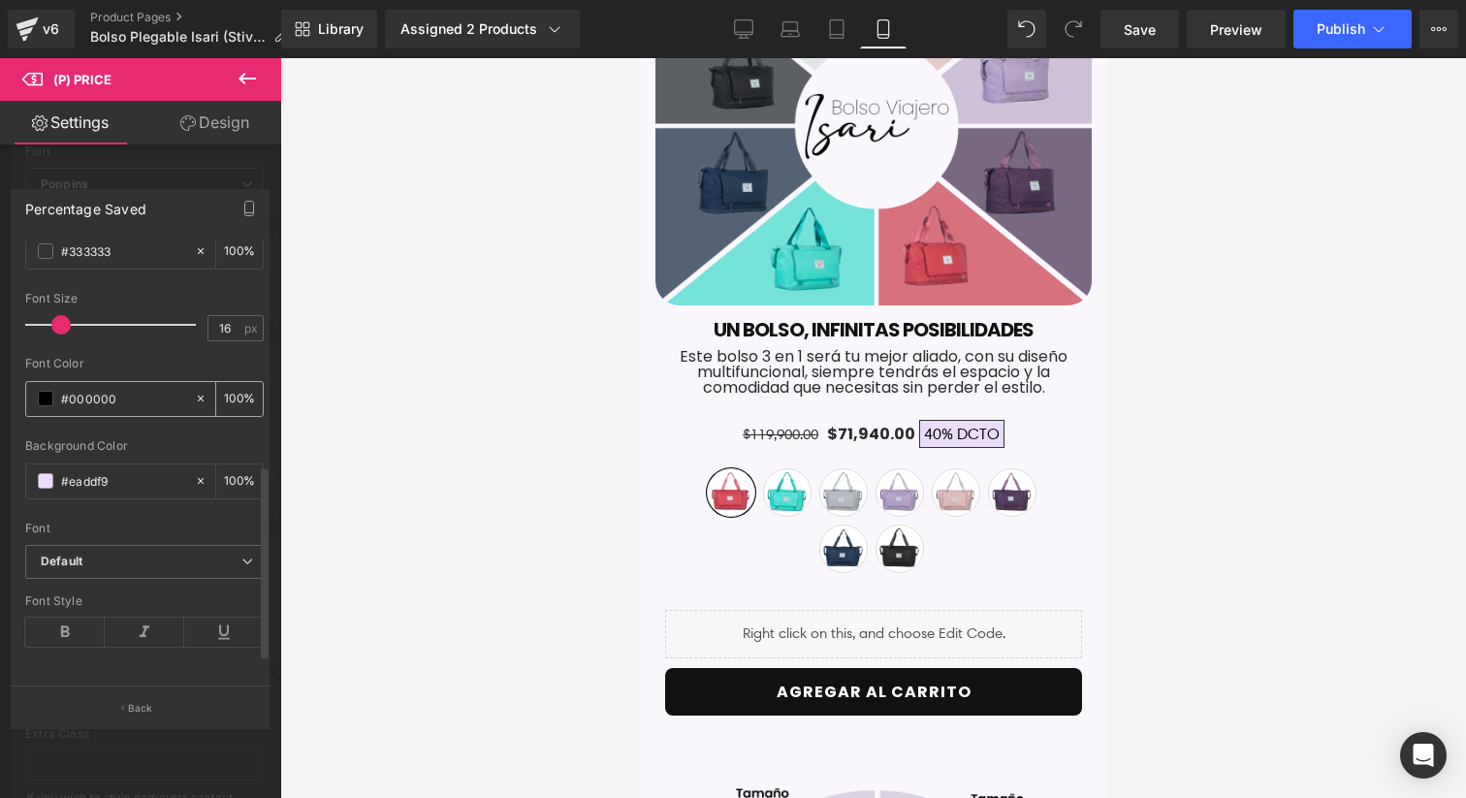
scroll to position [560, 0]
click at [242, 553] on icon at bounding box center [247, 559] width 12 height 12
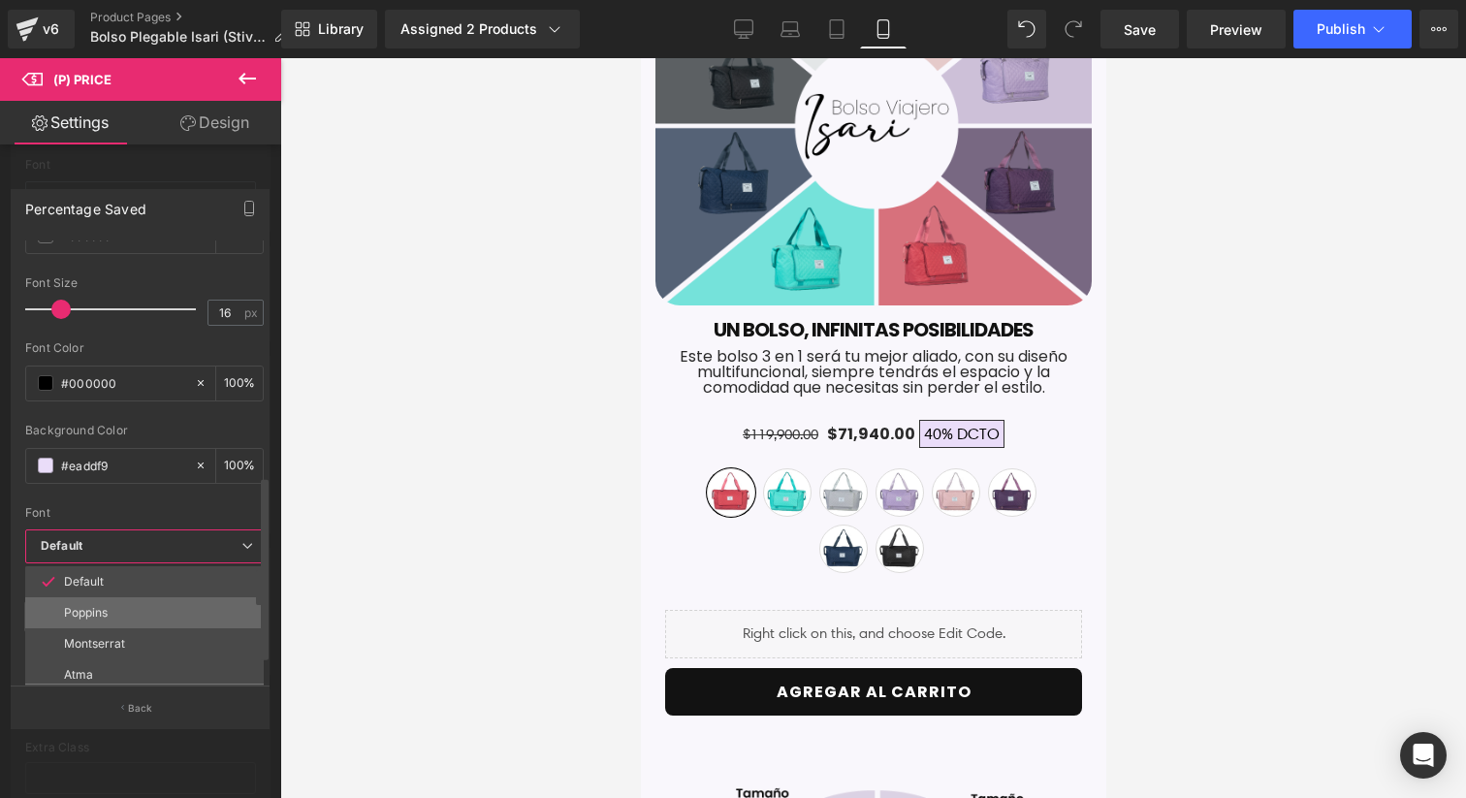
click at [123, 614] on li "Poppins" at bounding box center [148, 612] width 247 height 31
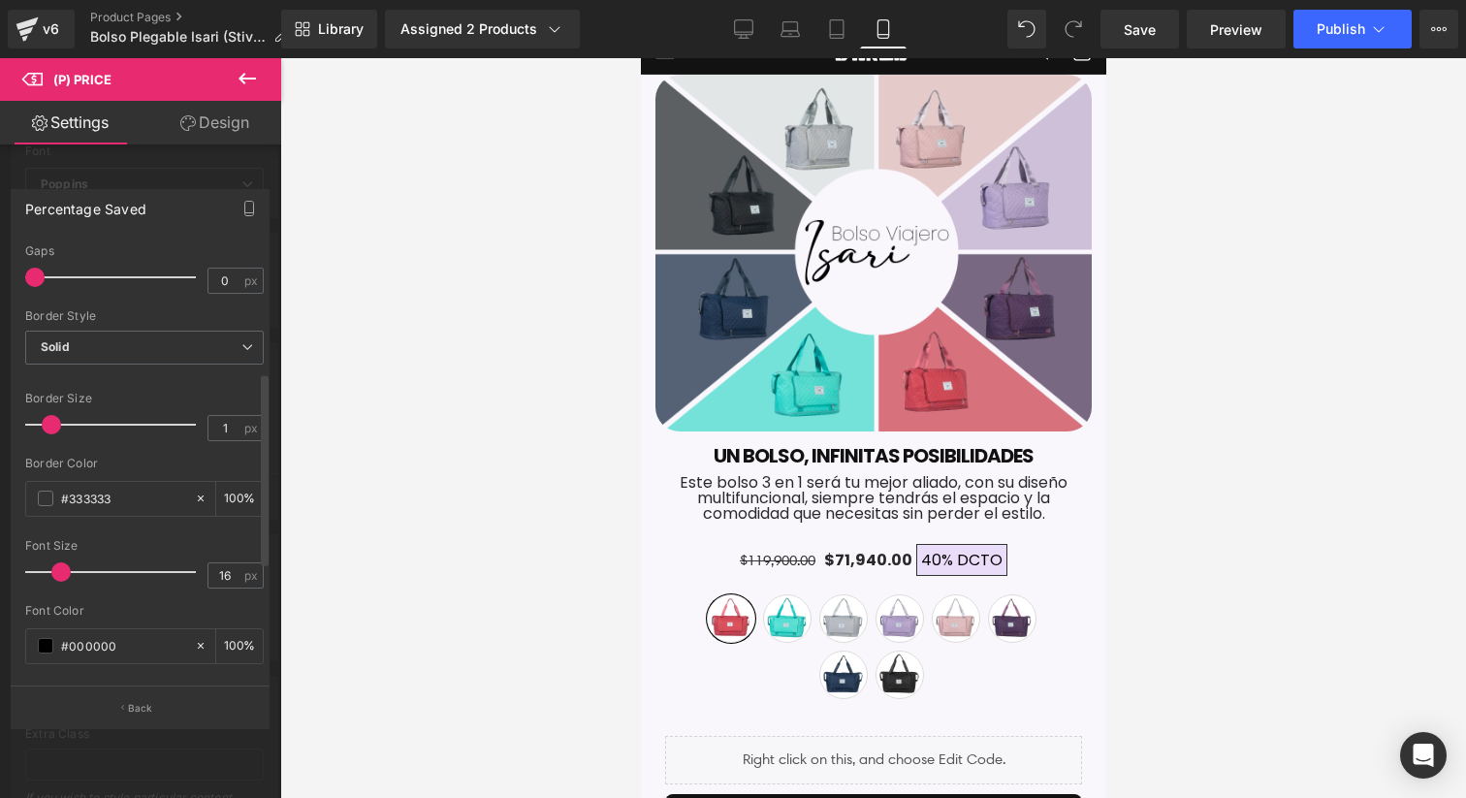
scroll to position [311, 0]
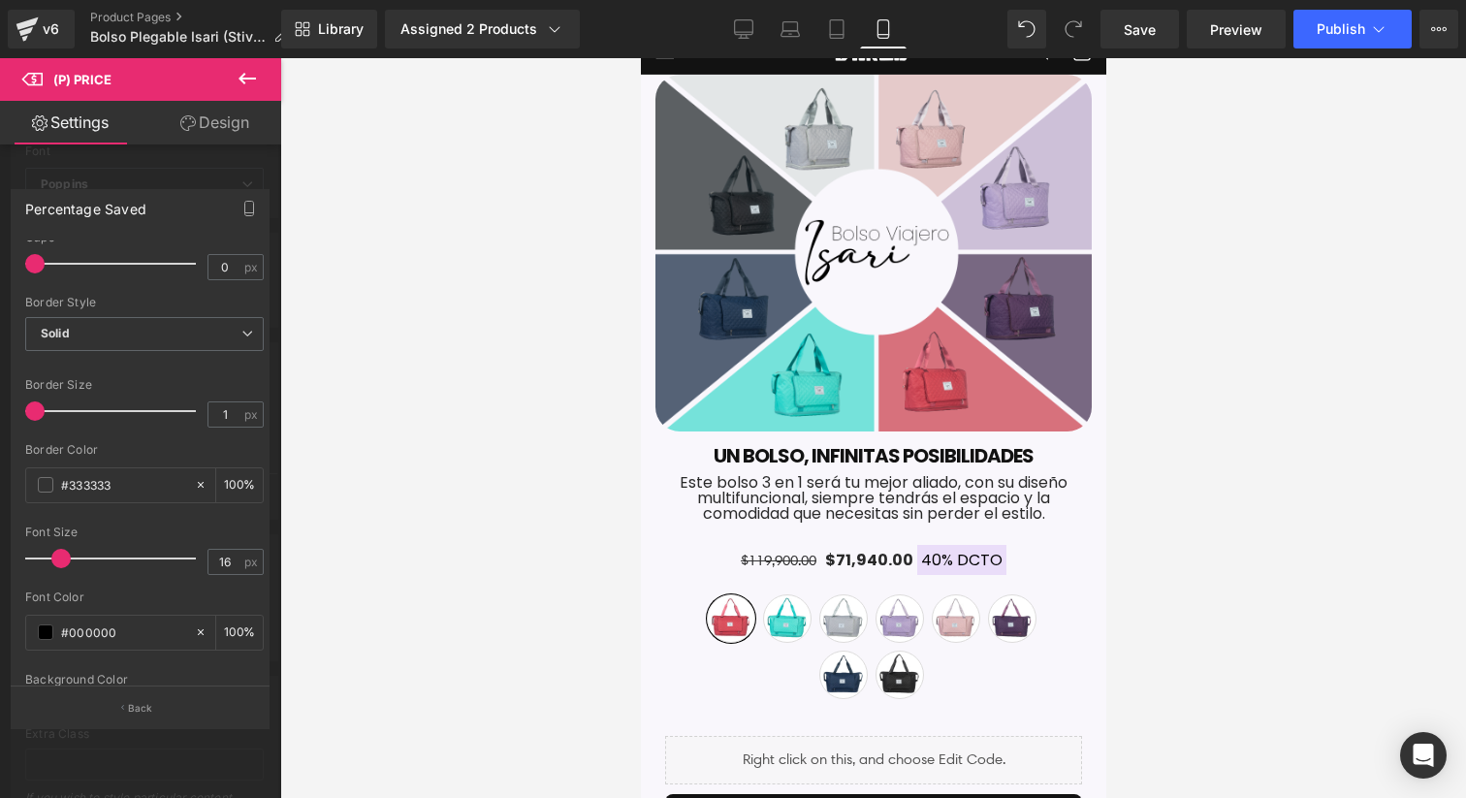
drag, startPoint x: 50, startPoint y: 404, endPoint x: 11, endPoint y: 401, distance: 39.8
click at [11, 401] on div "Percentage Saved Text Styles Custom Custom Setup Global Style Custom Setup Glob…" at bounding box center [140, 437] width 259 height 497
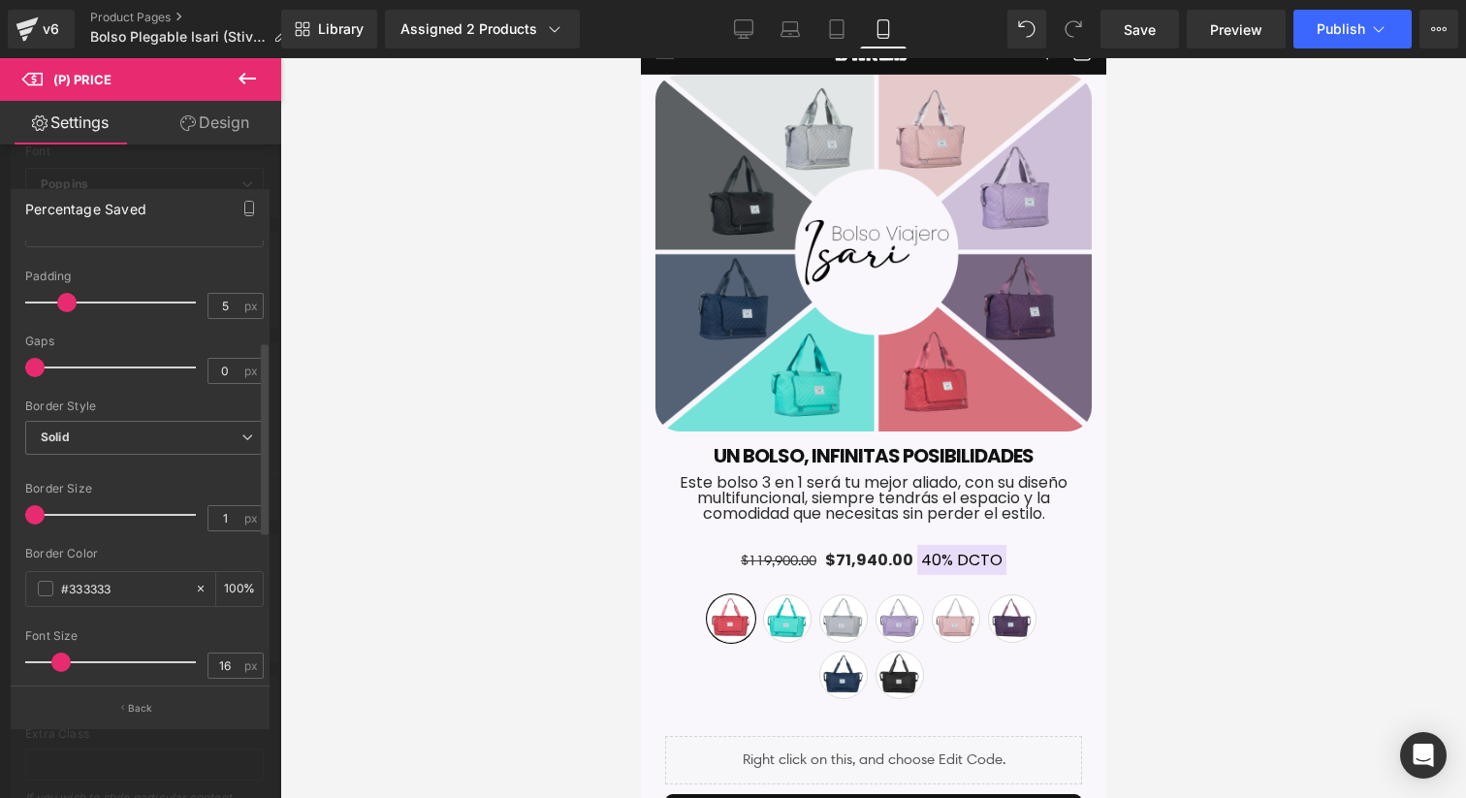
scroll to position [206, 0]
click at [50, 364] on span at bounding box center [44, 368] width 19 height 19
drag, startPoint x: 70, startPoint y: 307, endPoint x: 58, endPoint y: 305, distance: 11.8
click at [58, 305] on span at bounding box center [51, 303] width 19 height 19
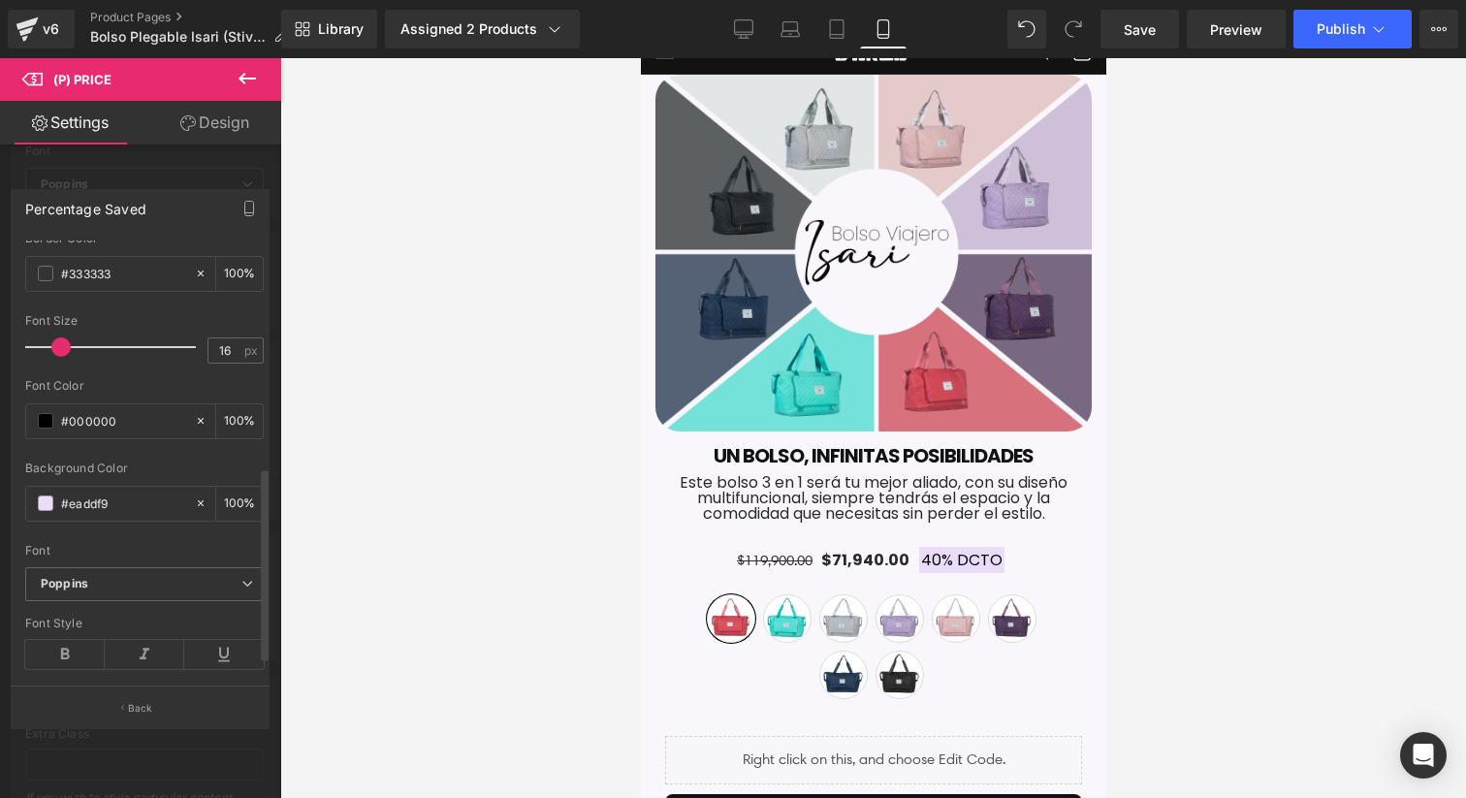
scroll to position [560, 0]
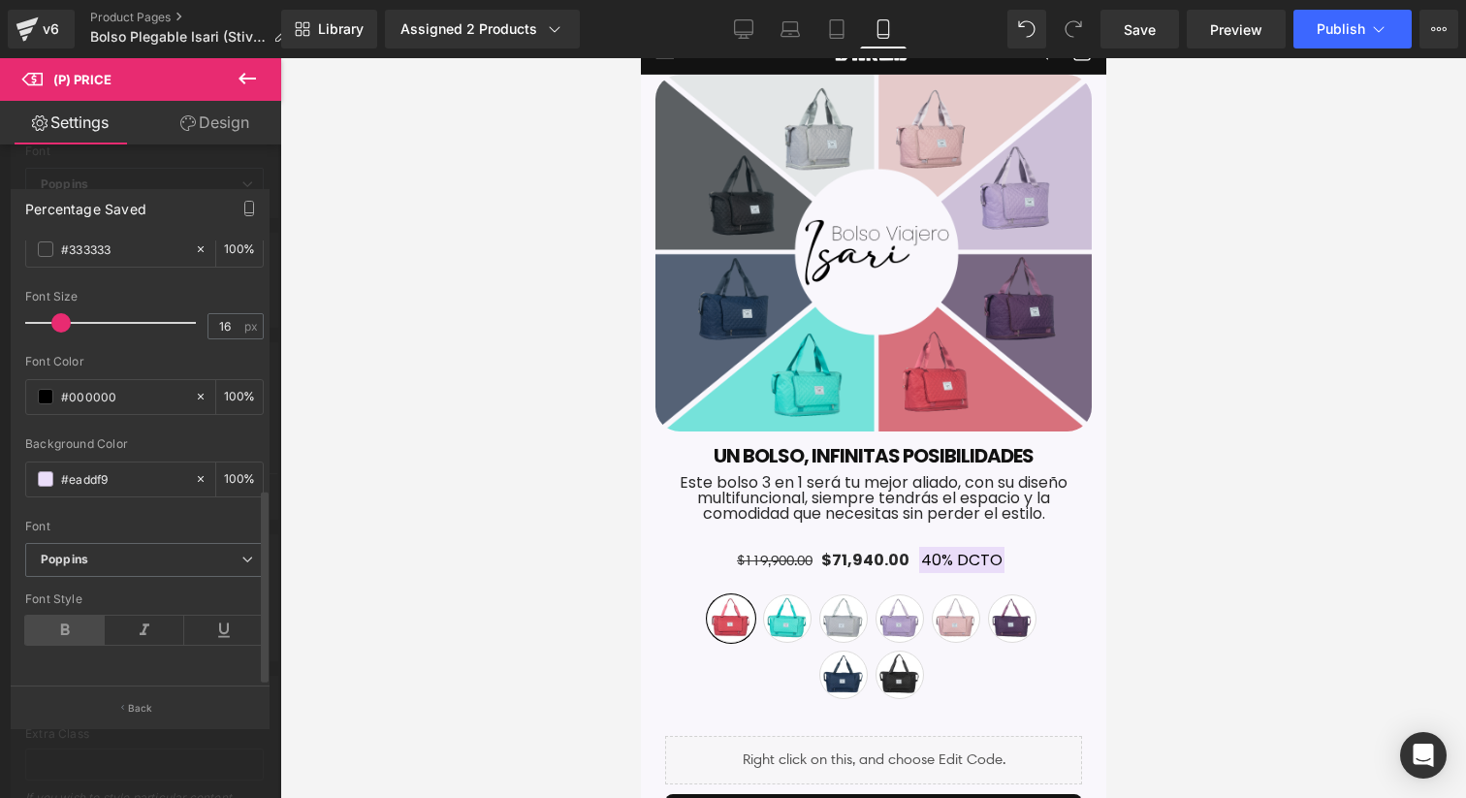
click at [49, 615] on icon at bounding box center [64, 629] width 79 height 29
click at [70, 615] on icon at bounding box center [64, 629] width 79 height 29
click at [1340, 37] on span "Publish" at bounding box center [1340, 29] width 48 height 16
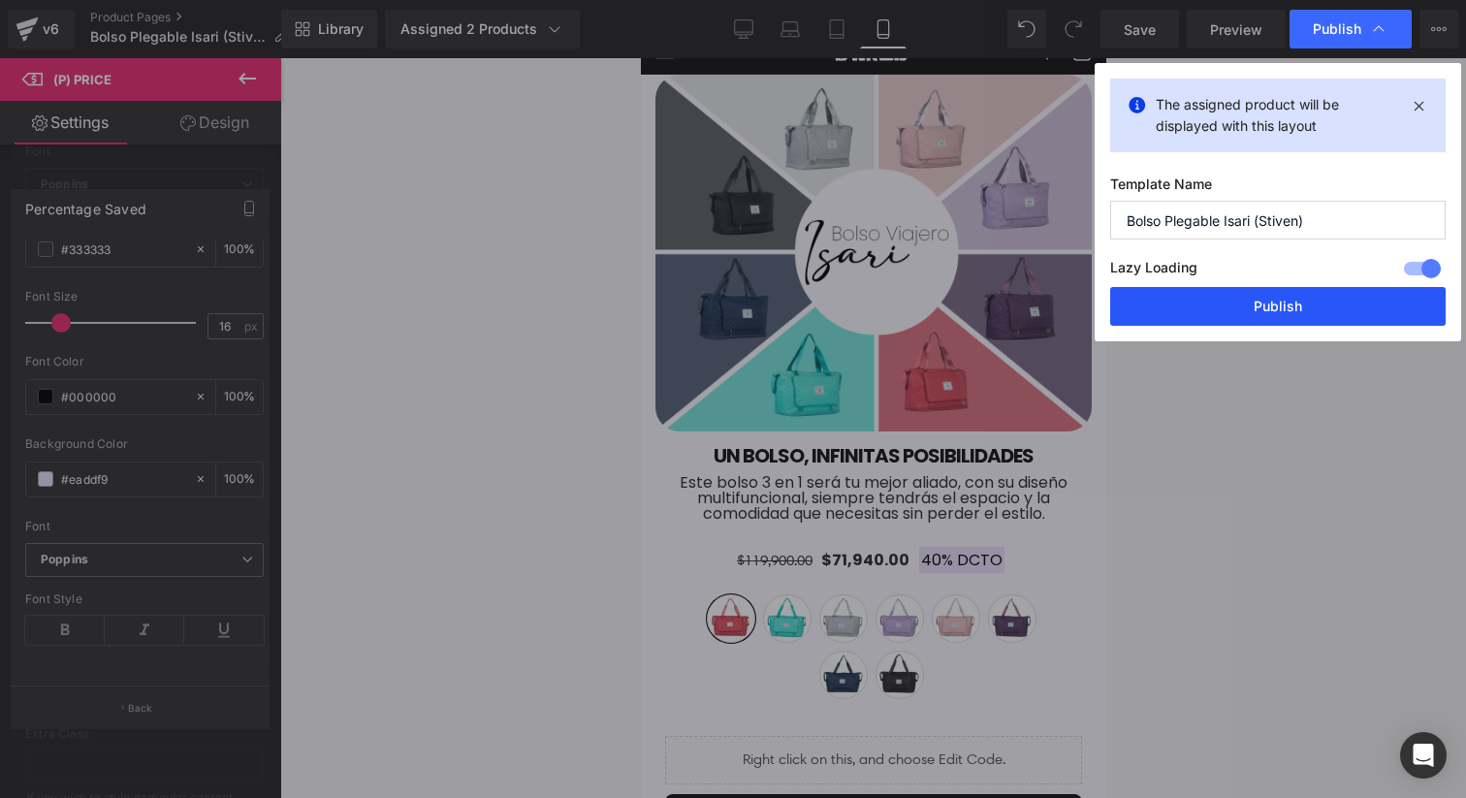
click at [1272, 287] on button "Publish" at bounding box center [1277, 306] width 335 height 39
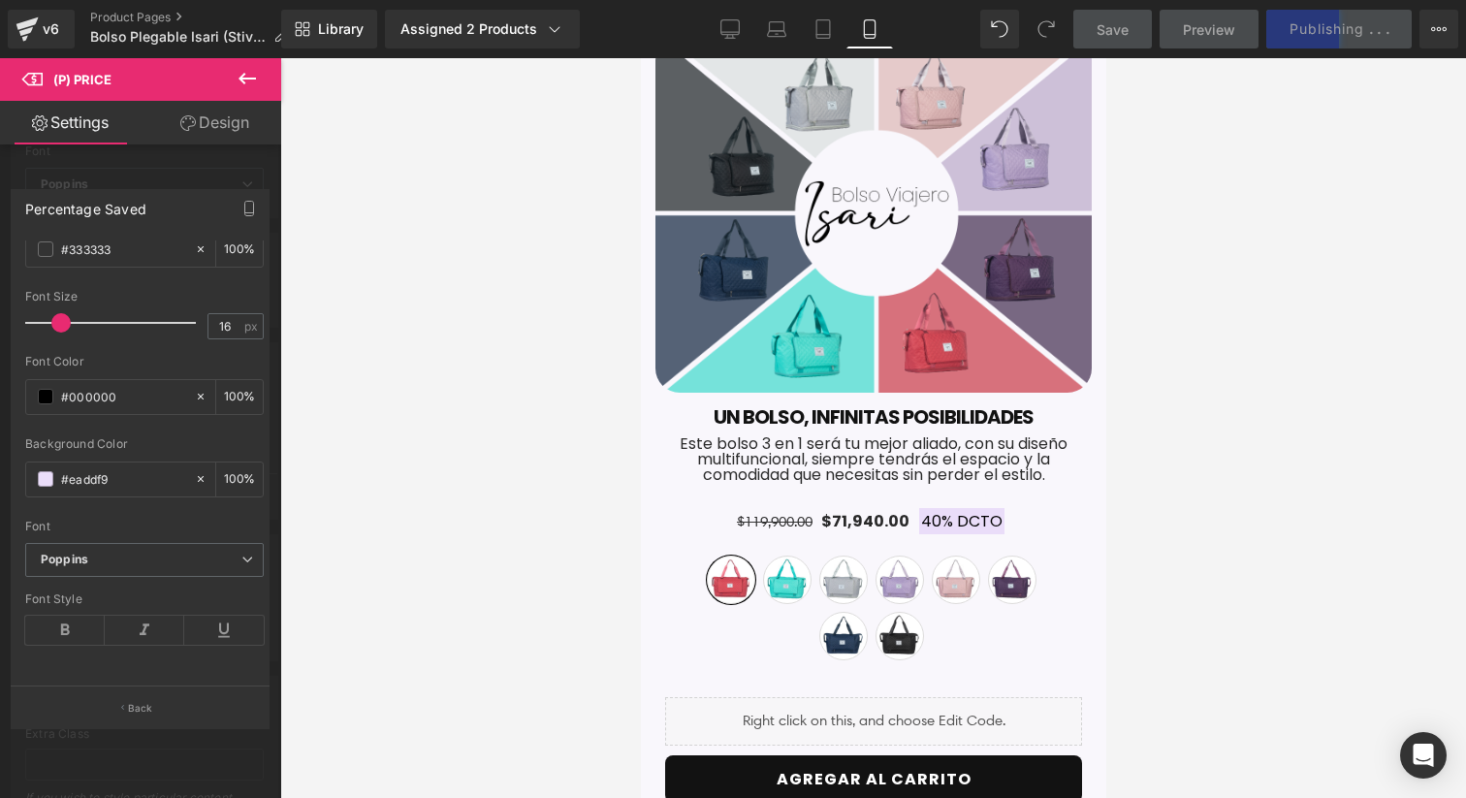
scroll to position [108, 0]
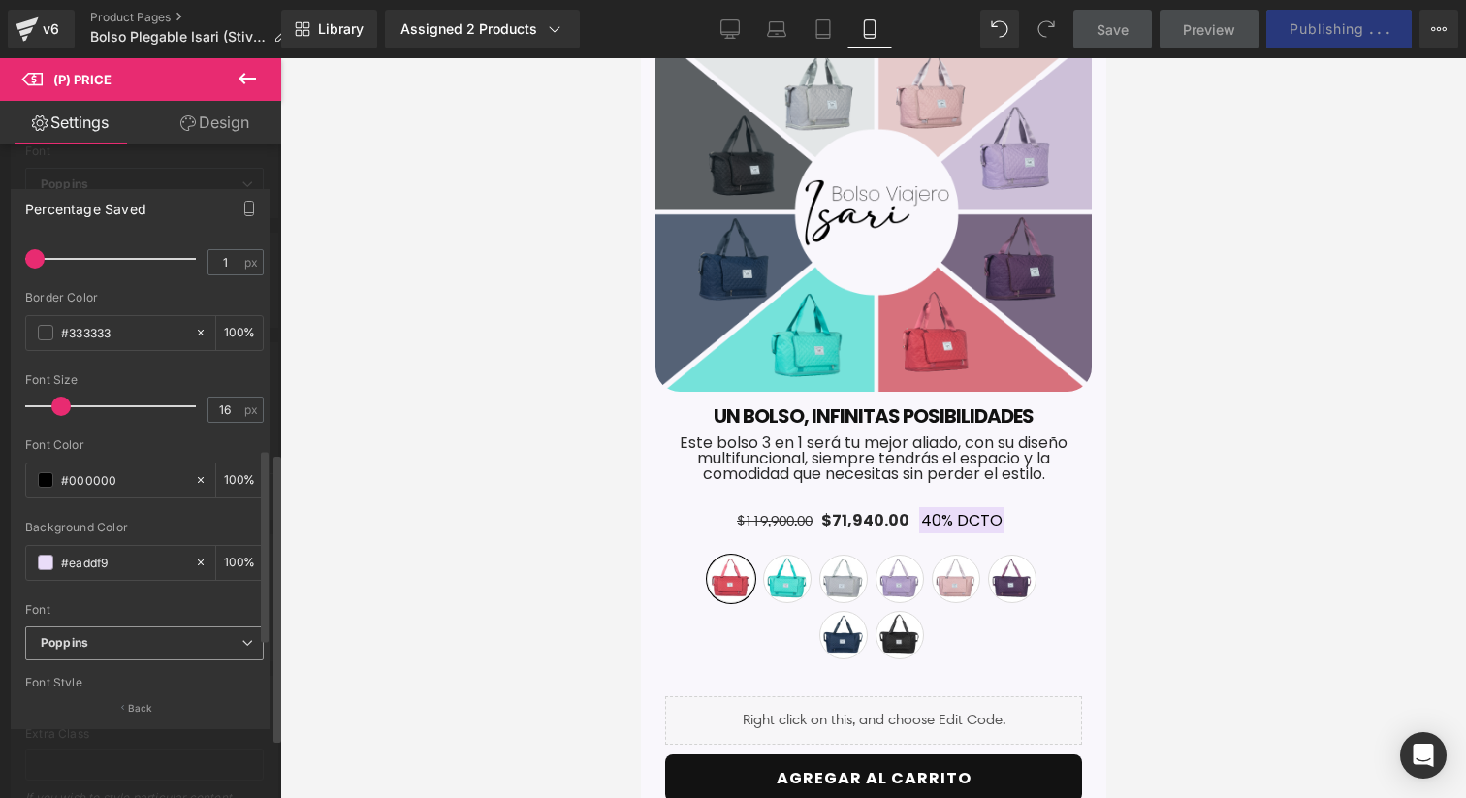
scroll to position [444, 0]
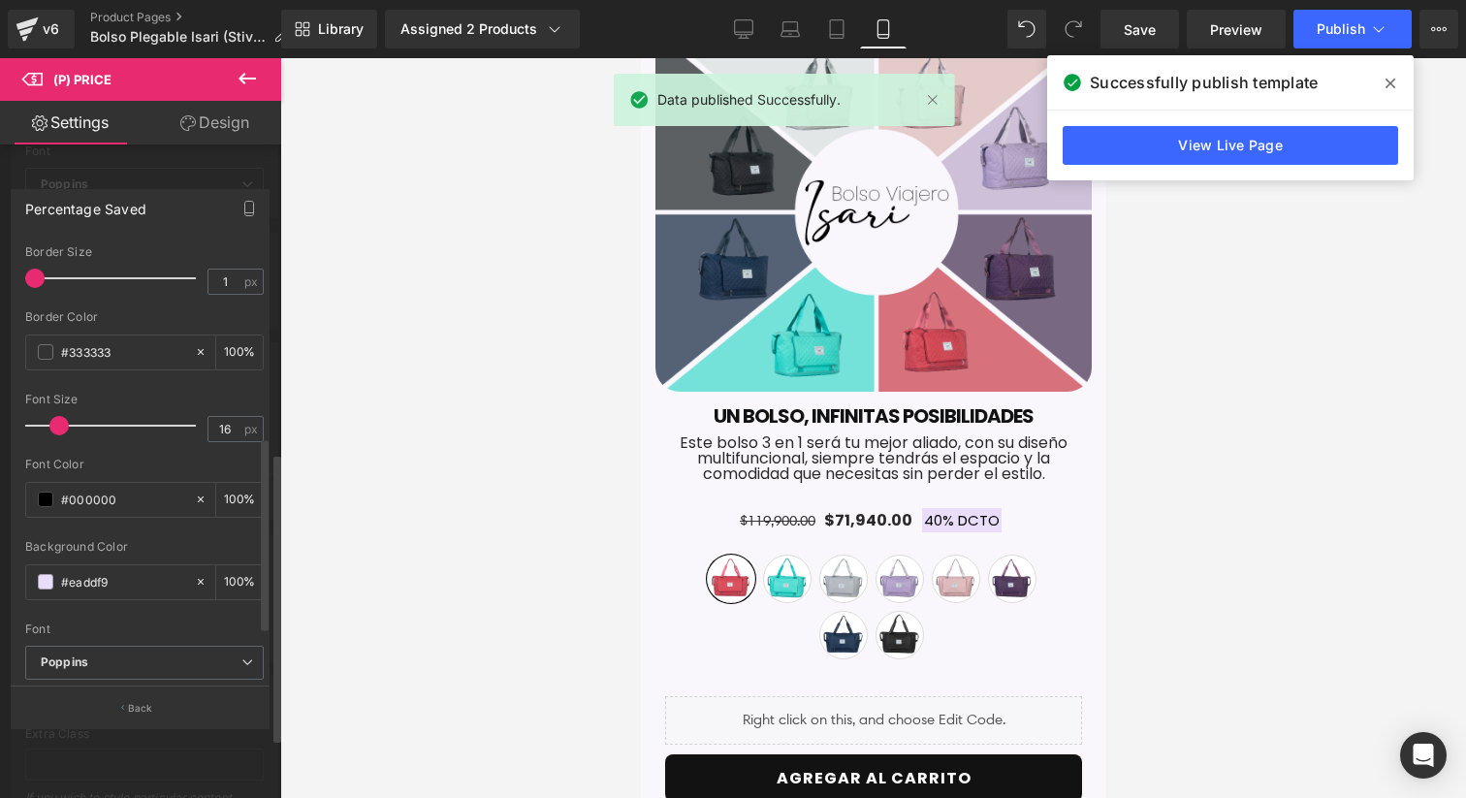
click at [52, 417] on span at bounding box center [58, 425] width 19 height 19
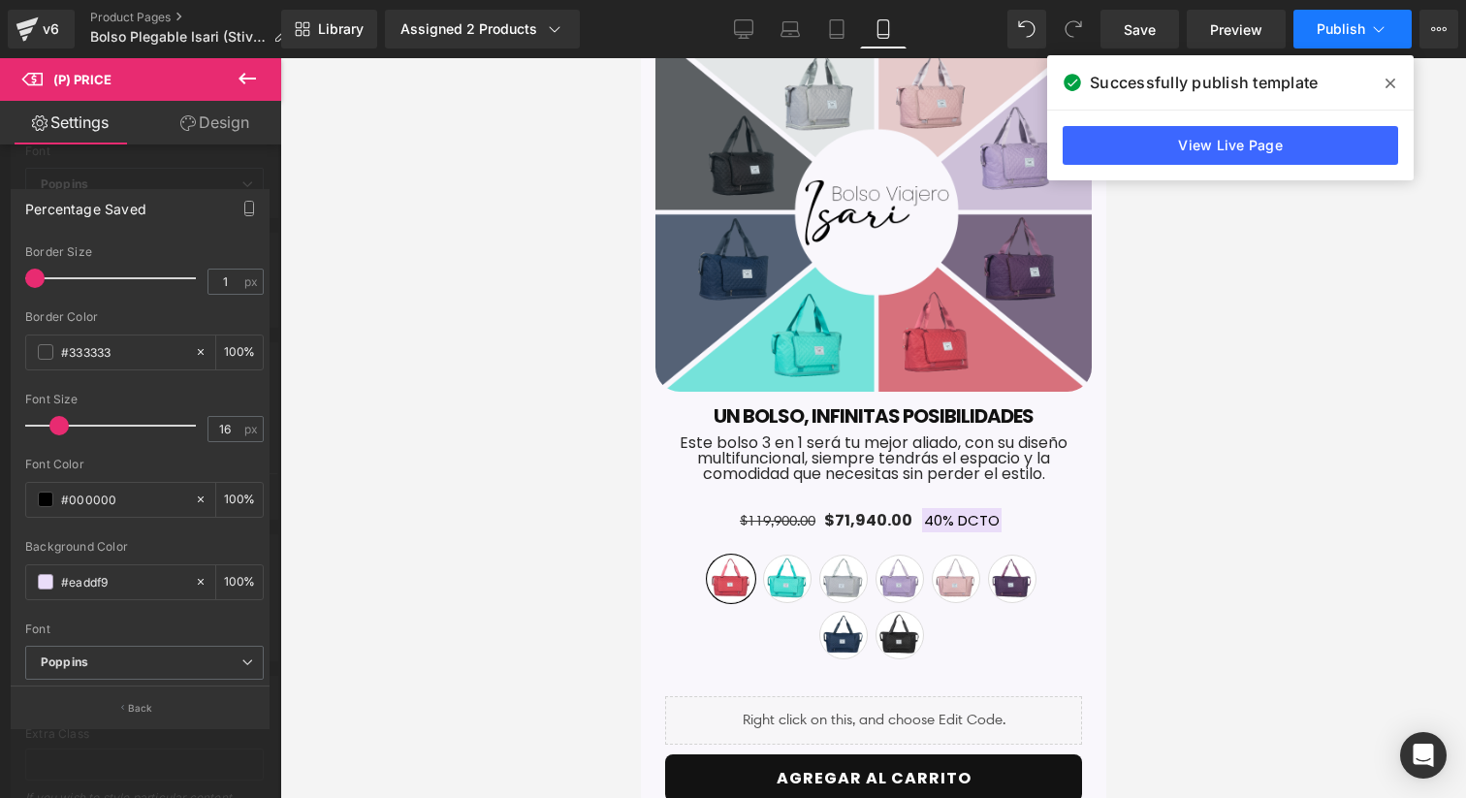
click at [1332, 31] on span "Publish" at bounding box center [1340, 29] width 48 height 16
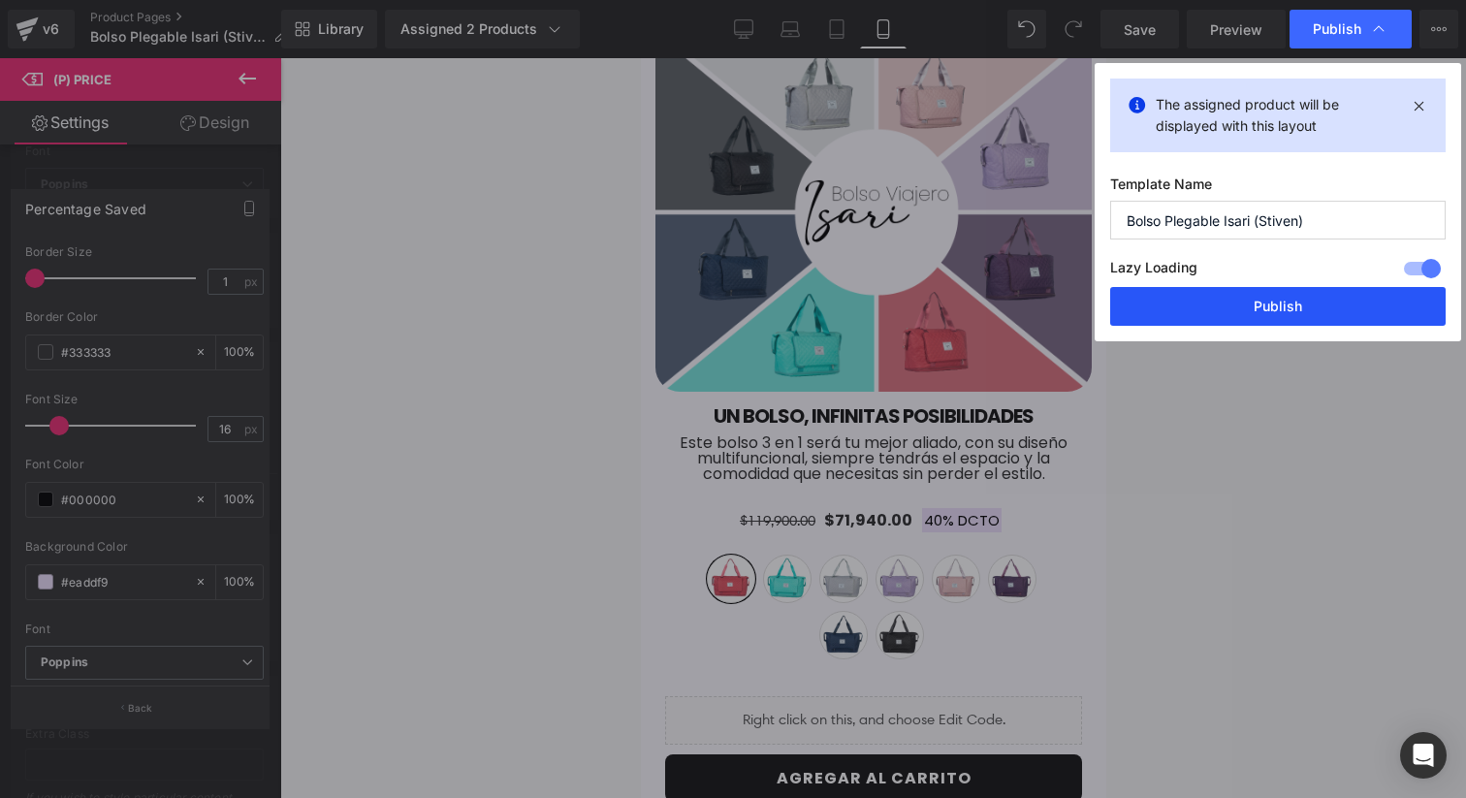
click at [1267, 305] on button "Publish" at bounding box center [1277, 306] width 335 height 39
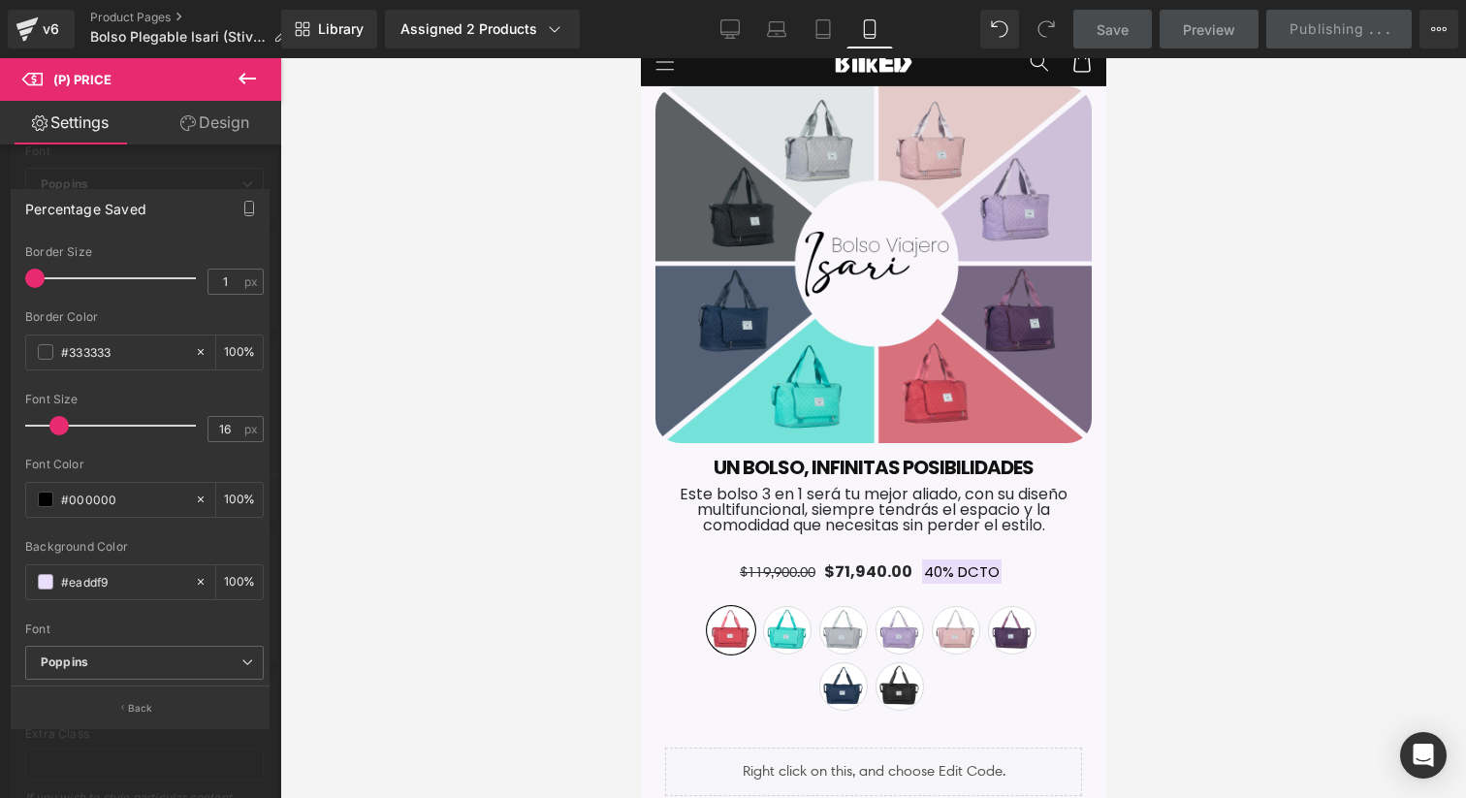
scroll to position [0, 0]
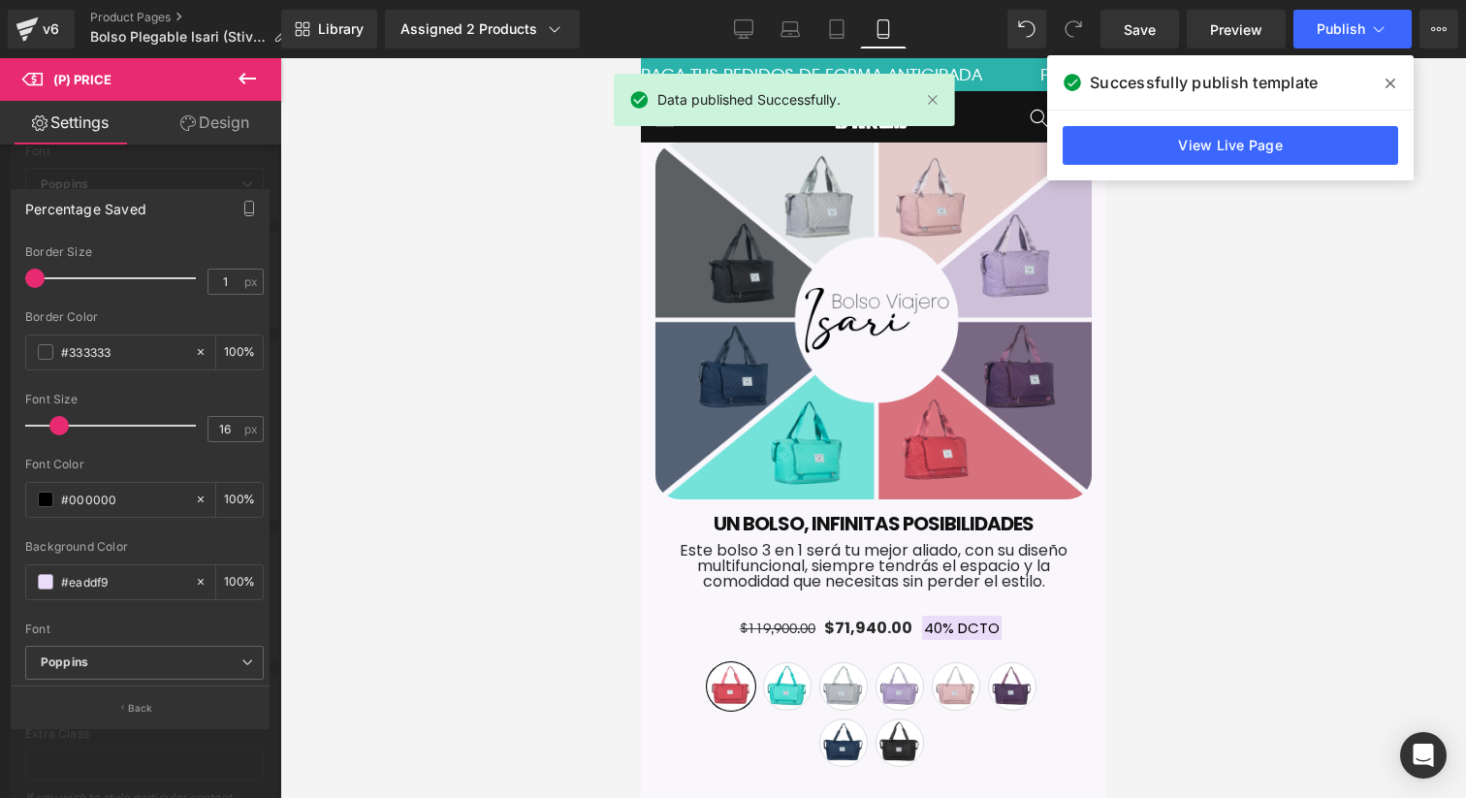
click at [1396, 77] on span at bounding box center [1389, 83] width 31 height 31
